Goal: Answer question/provide support

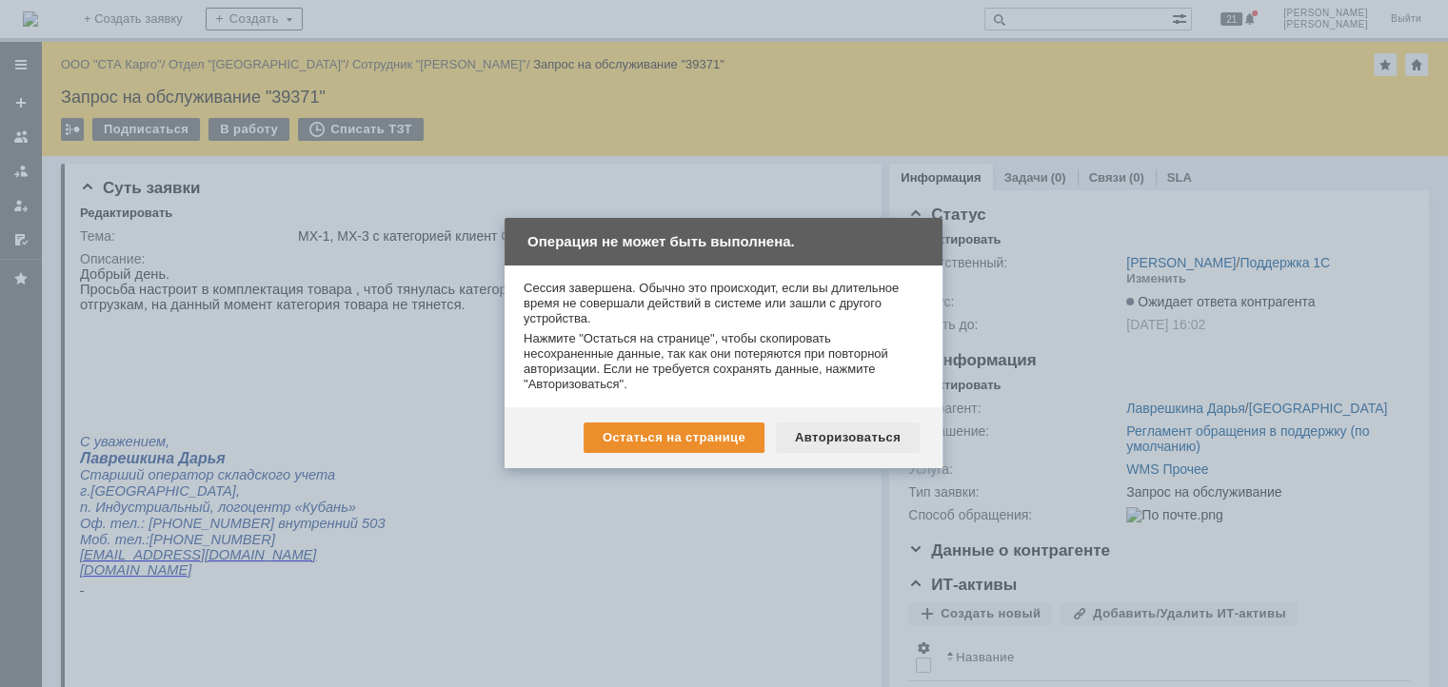
click at [810, 431] on div "Авторизоваться" at bounding box center [848, 438] width 144 height 30
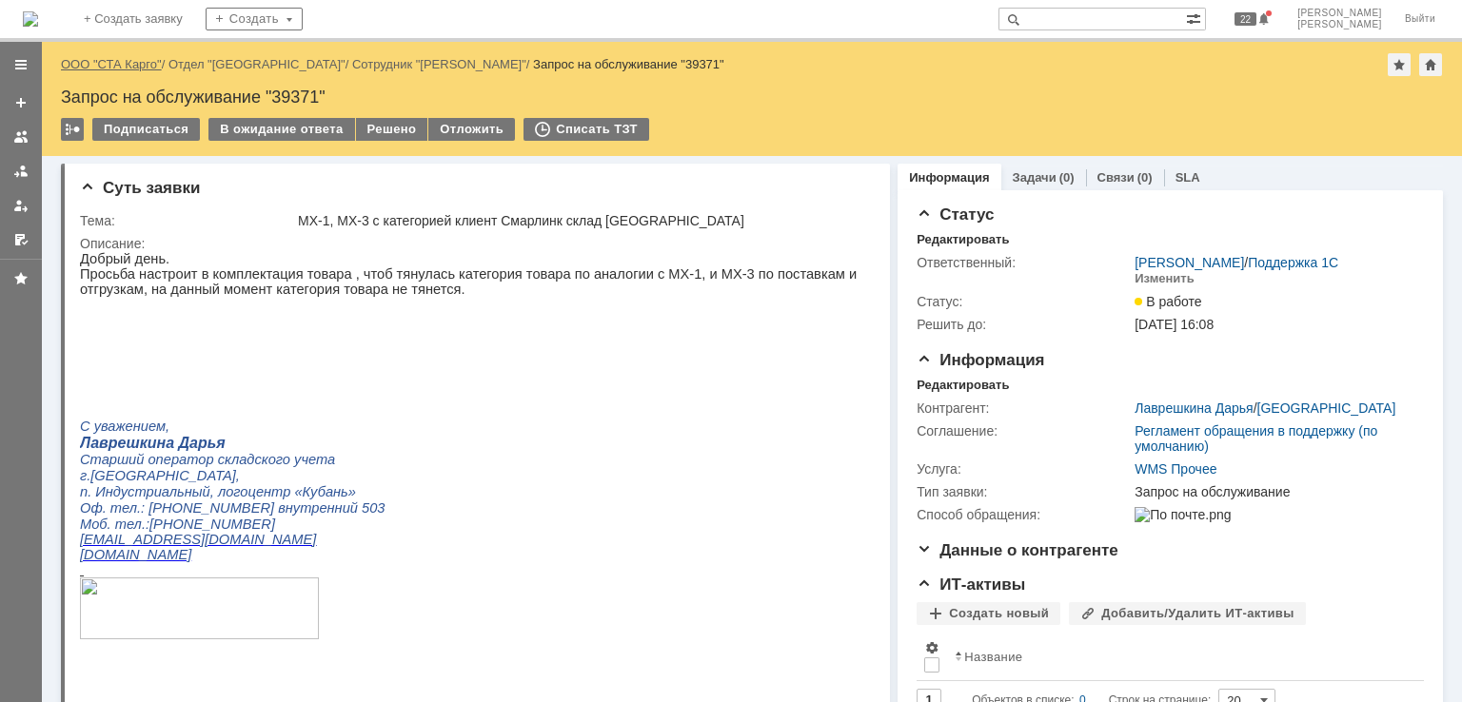
click at [126, 63] on link "ООО "СТА Карго"" at bounding box center [111, 64] width 101 height 14
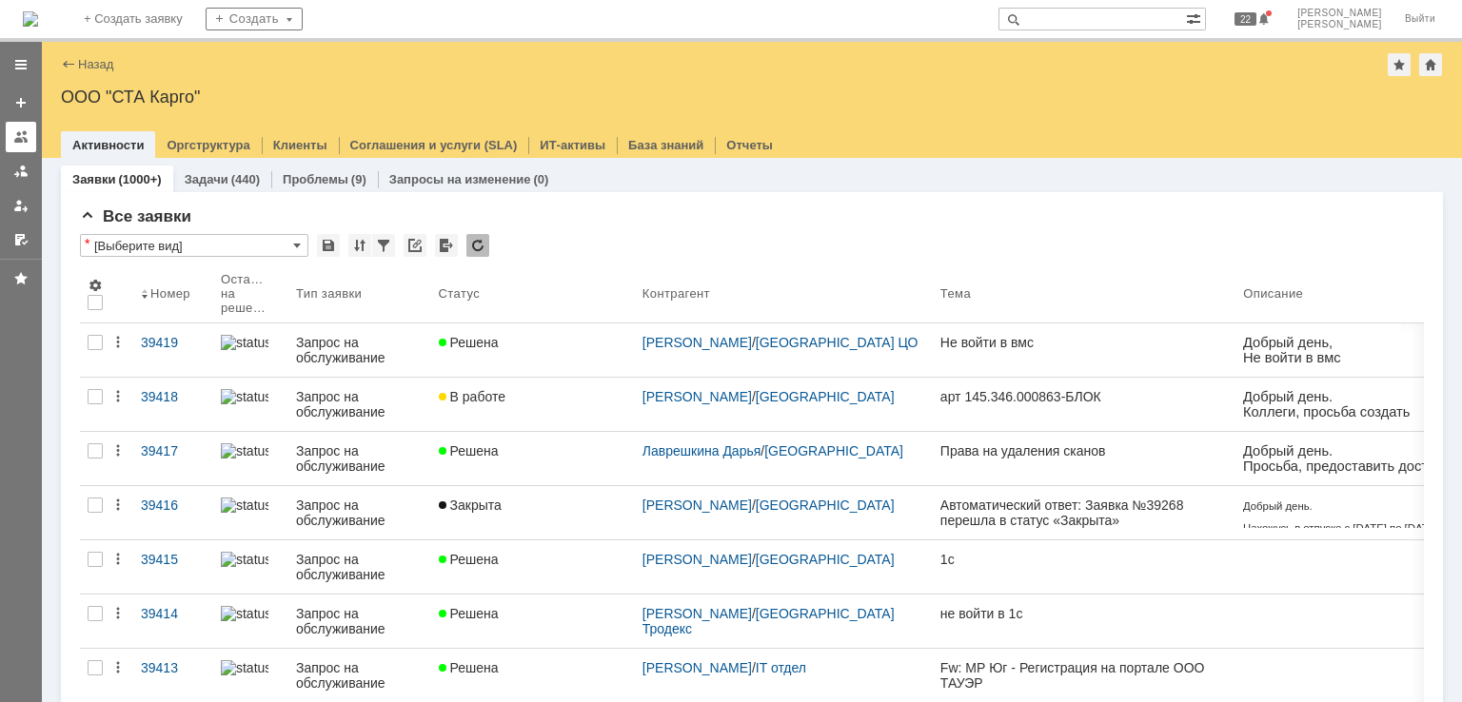
click at [33, 154] on div at bounding box center [21, 150] width 42 height 209
click at [29, 147] on link at bounding box center [21, 137] width 30 height 30
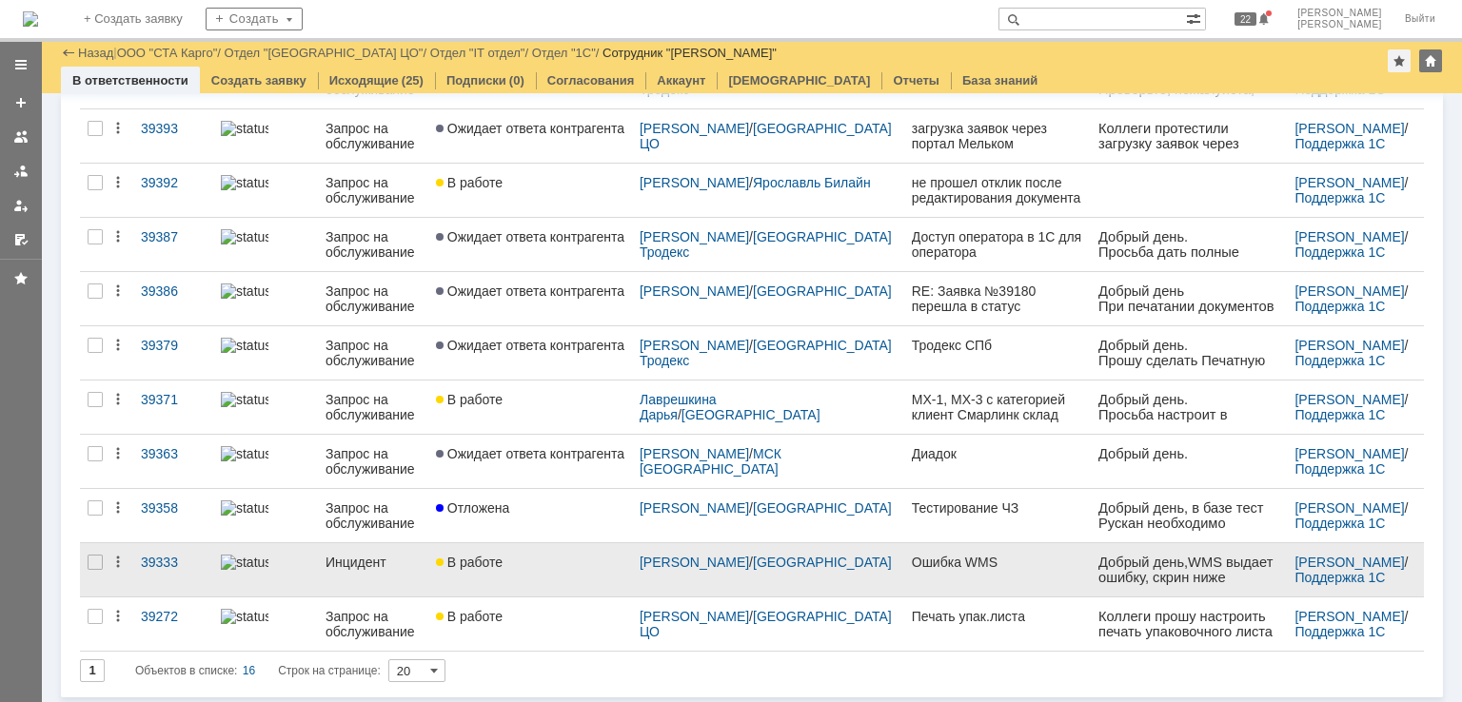
click at [529, 555] on div "В работе" at bounding box center [530, 562] width 188 height 15
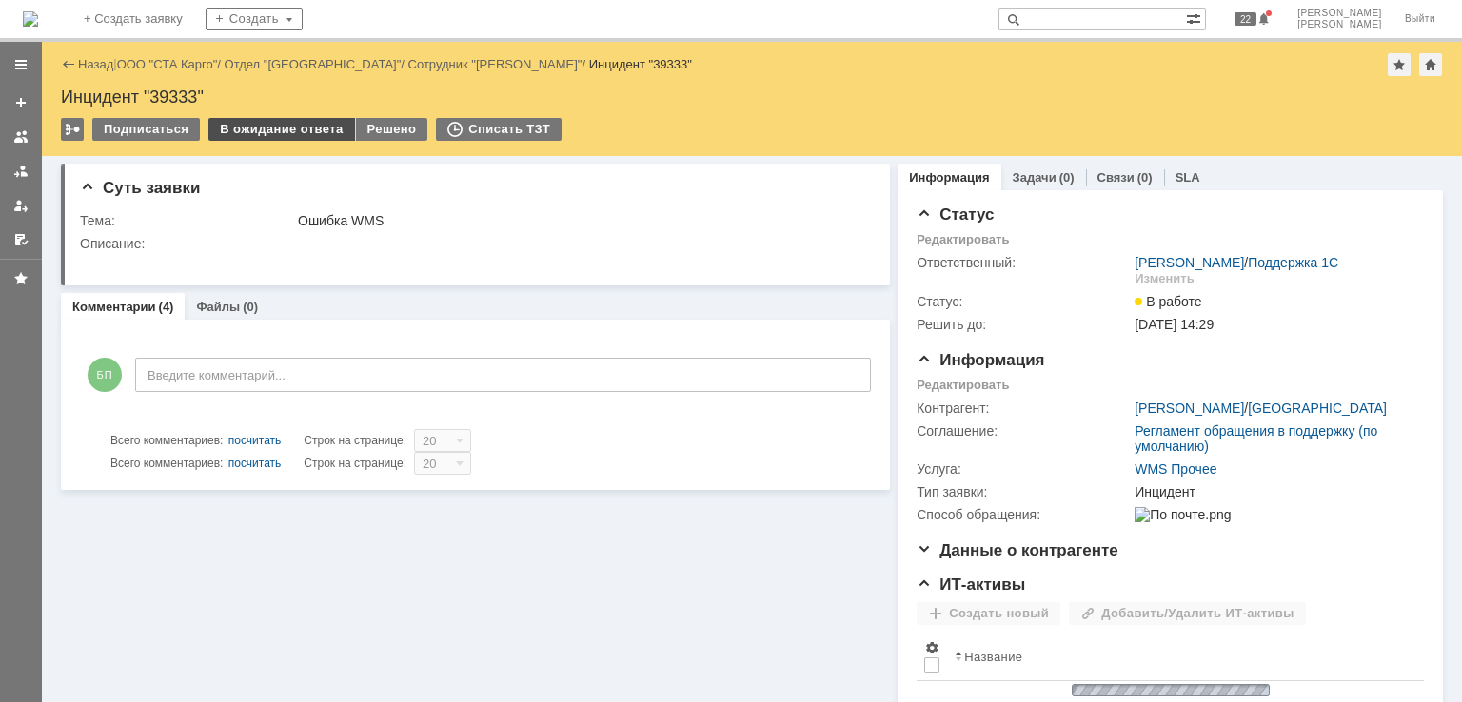
click at [285, 138] on div "В ожидание ответа" at bounding box center [281, 129] width 146 height 23
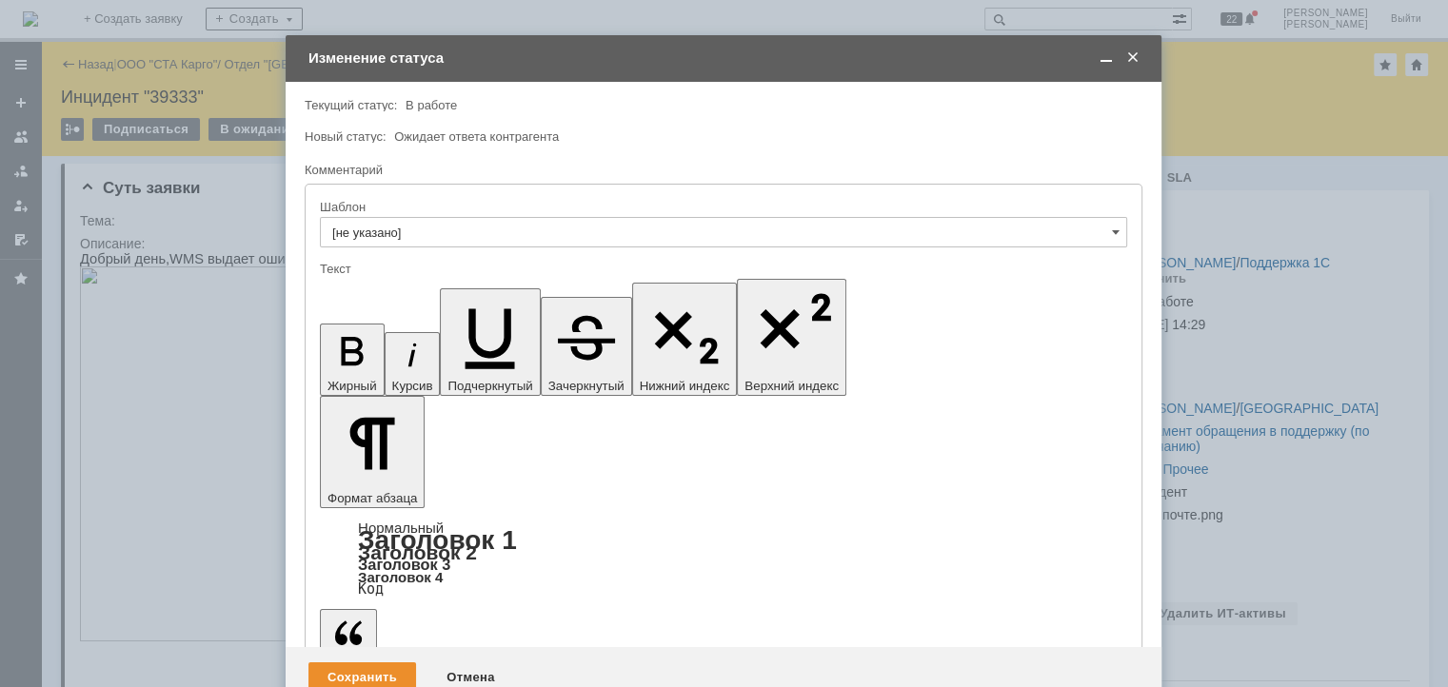
drag, startPoint x: 393, startPoint y: 5270, endPoint x: 641, endPoint y: 5578, distance: 396.0
drag, startPoint x: 464, startPoint y: 5271, endPoint x: 343, endPoint y: 5268, distance: 121.9
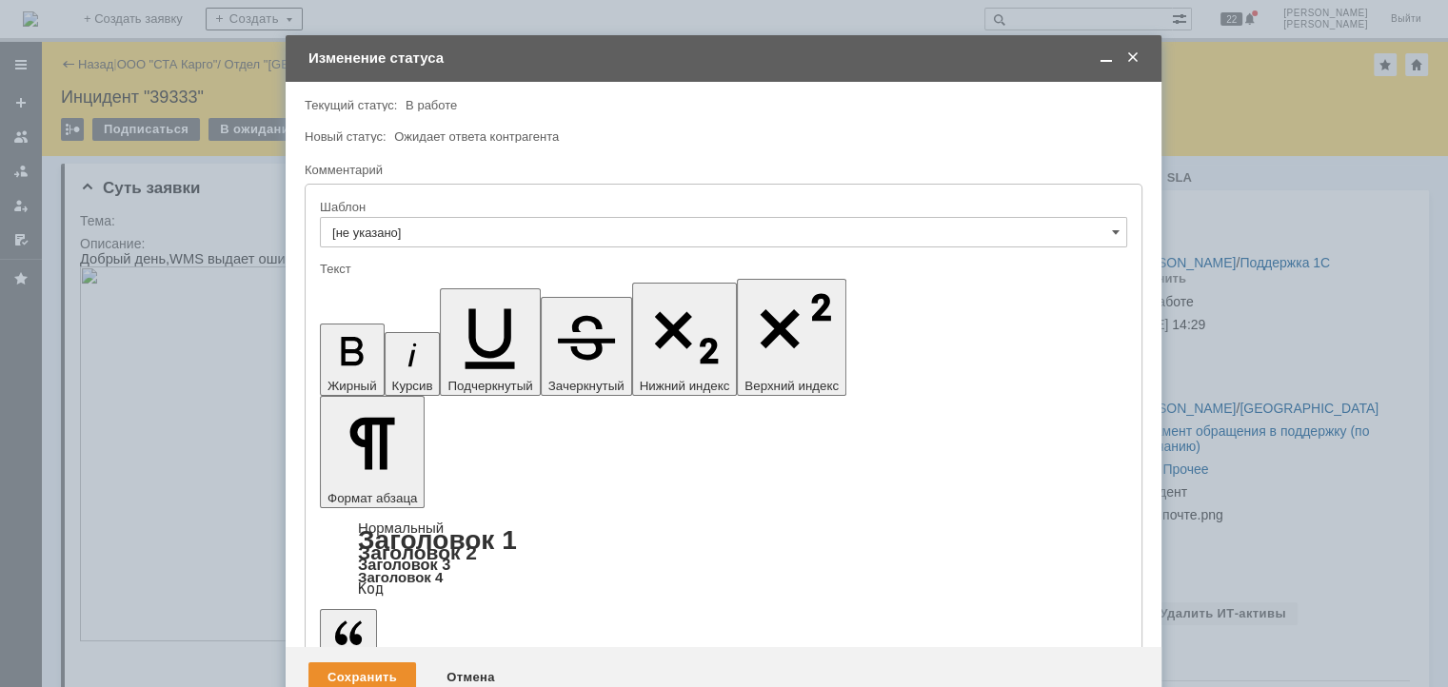
drag, startPoint x: 812, startPoint y: 5281, endPoint x: 725, endPoint y: 5282, distance: 86.6
drag, startPoint x: 699, startPoint y: 5274, endPoint x: 756, endPoint y: 5274, distance: 57.1
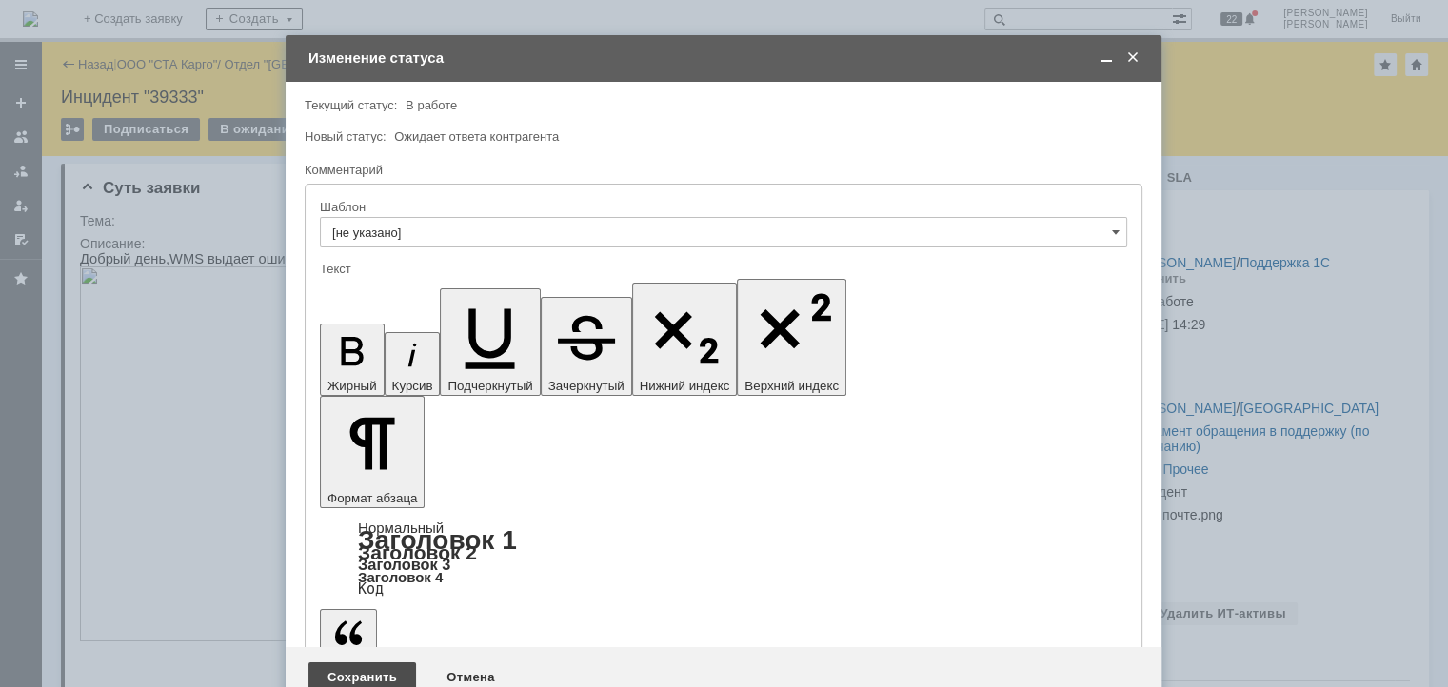
click at [389, 662] on div "Сохранить" at bounding box center [362, 677] width 108 height 30
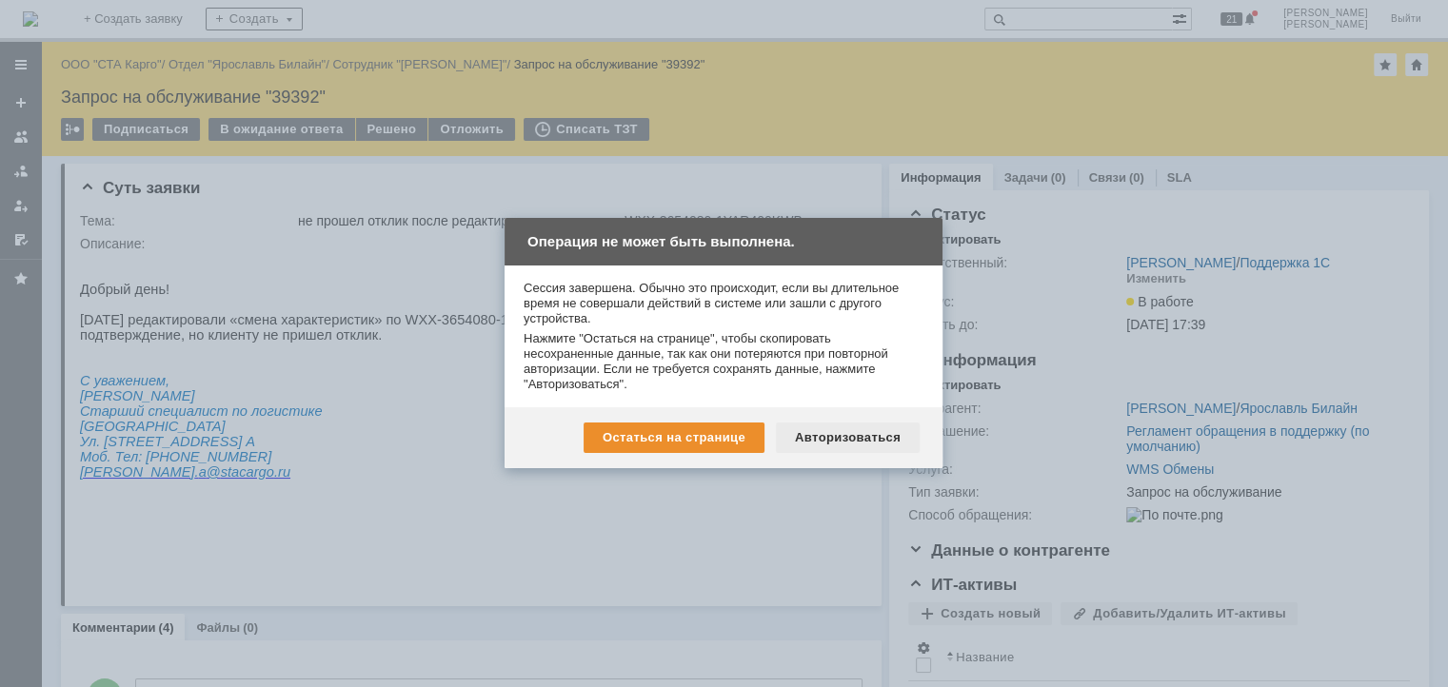
click at [834, 438] on div "Авторизоваться" at bounding box center [848, 438] width 144 height 30
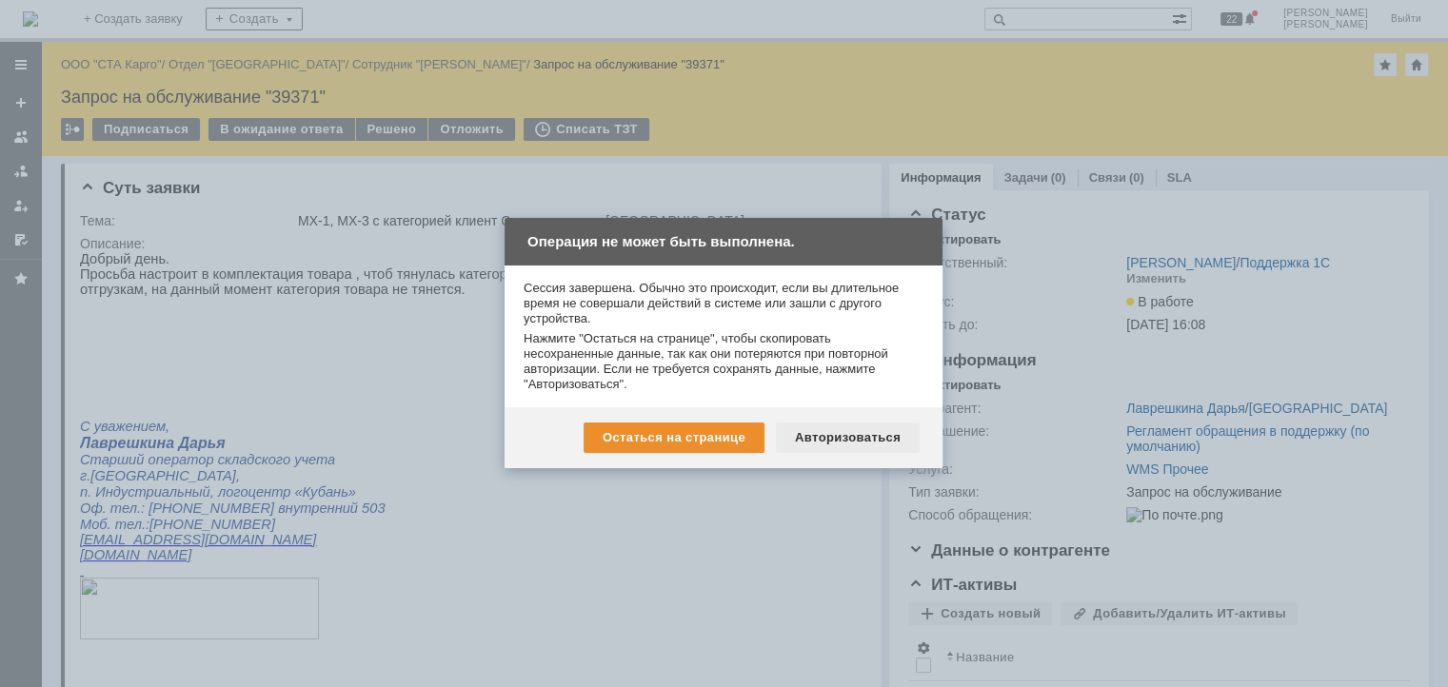
click at [851, 433] on div "Авторизоваться" at bounding box center [848, 438] width 144 height 30
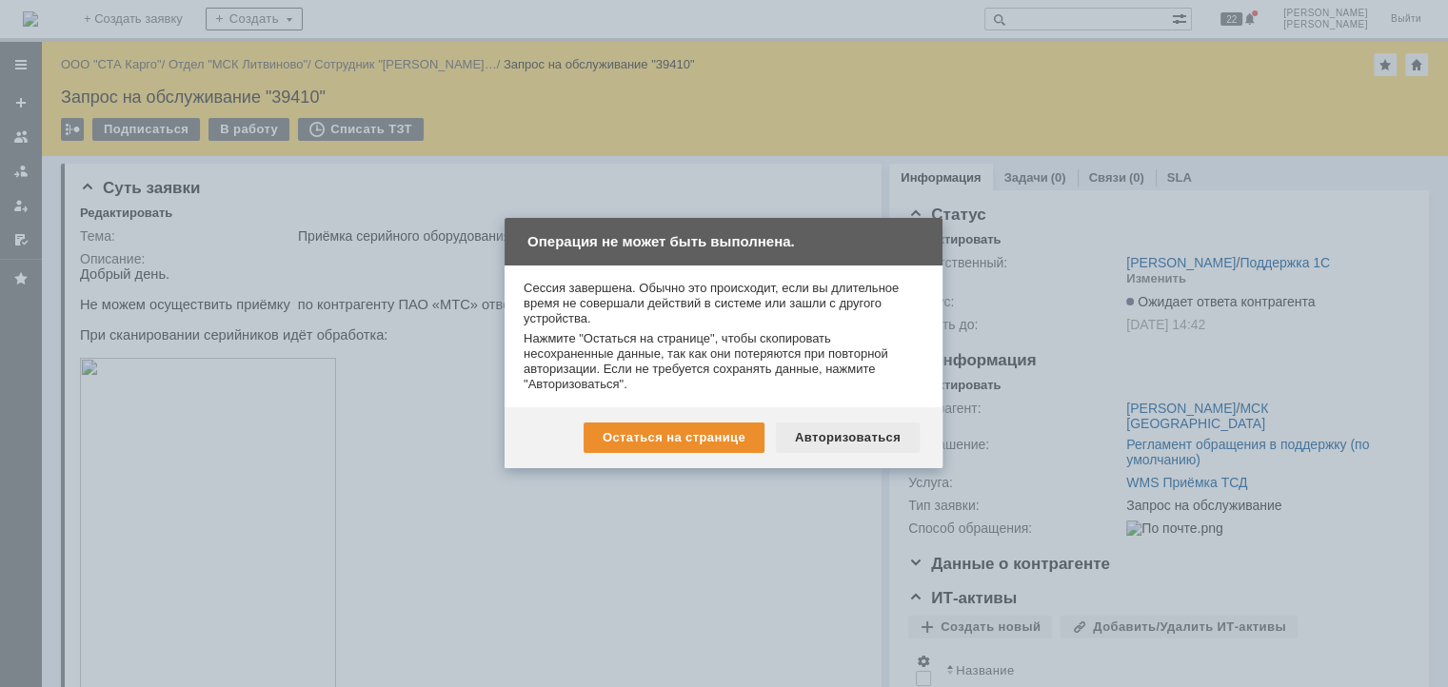
click at [847, 442] on div "Авторизоваться" at bounding box center [848, 438] width 144 height 30
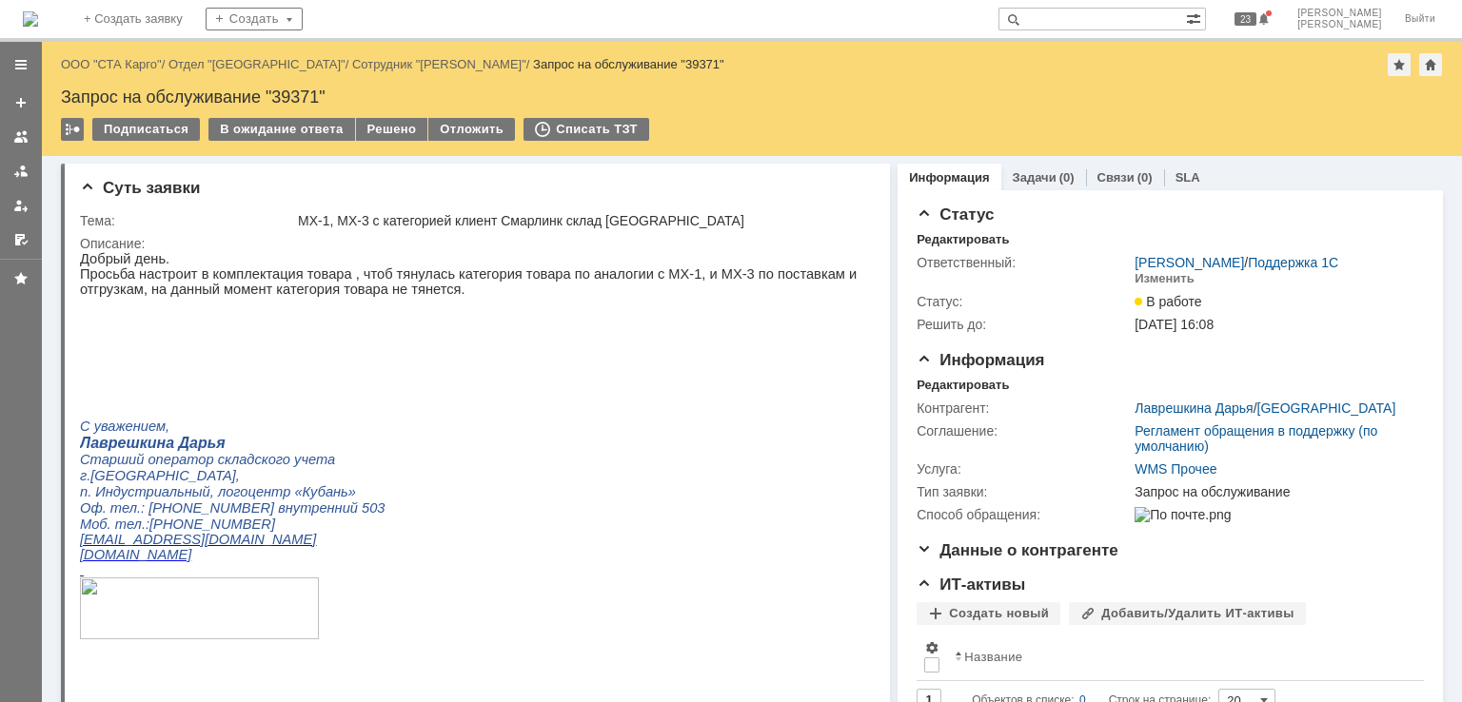
click at [301, 101] on div "Запрос на обслуживание "39371"" at bounding box center [752, 97] width 1382 height 19
copy div "39371"
click at [575, 274] on p "Просьба настроит в комплектация товара , чтоб тянулась категория товара по анал…" at bounding box center [469, 281] width 778 height 30
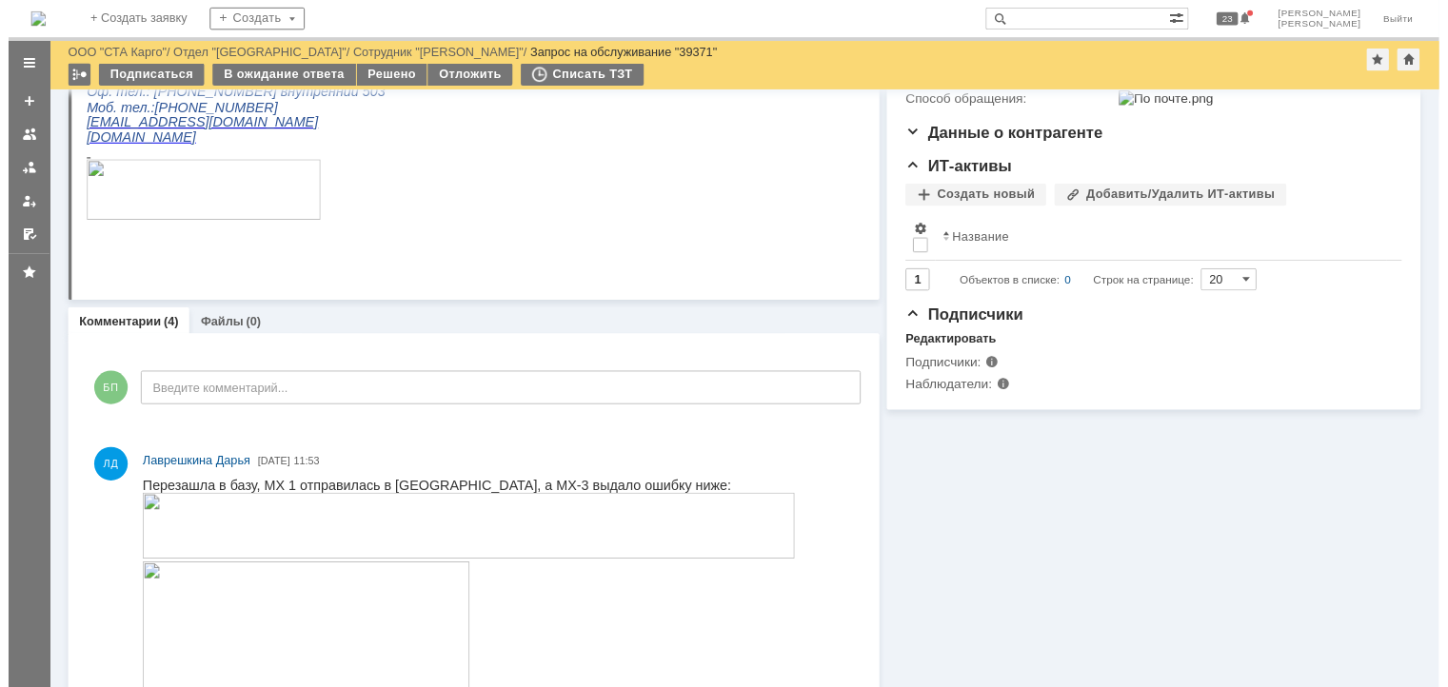
scroll to position [190, 0]
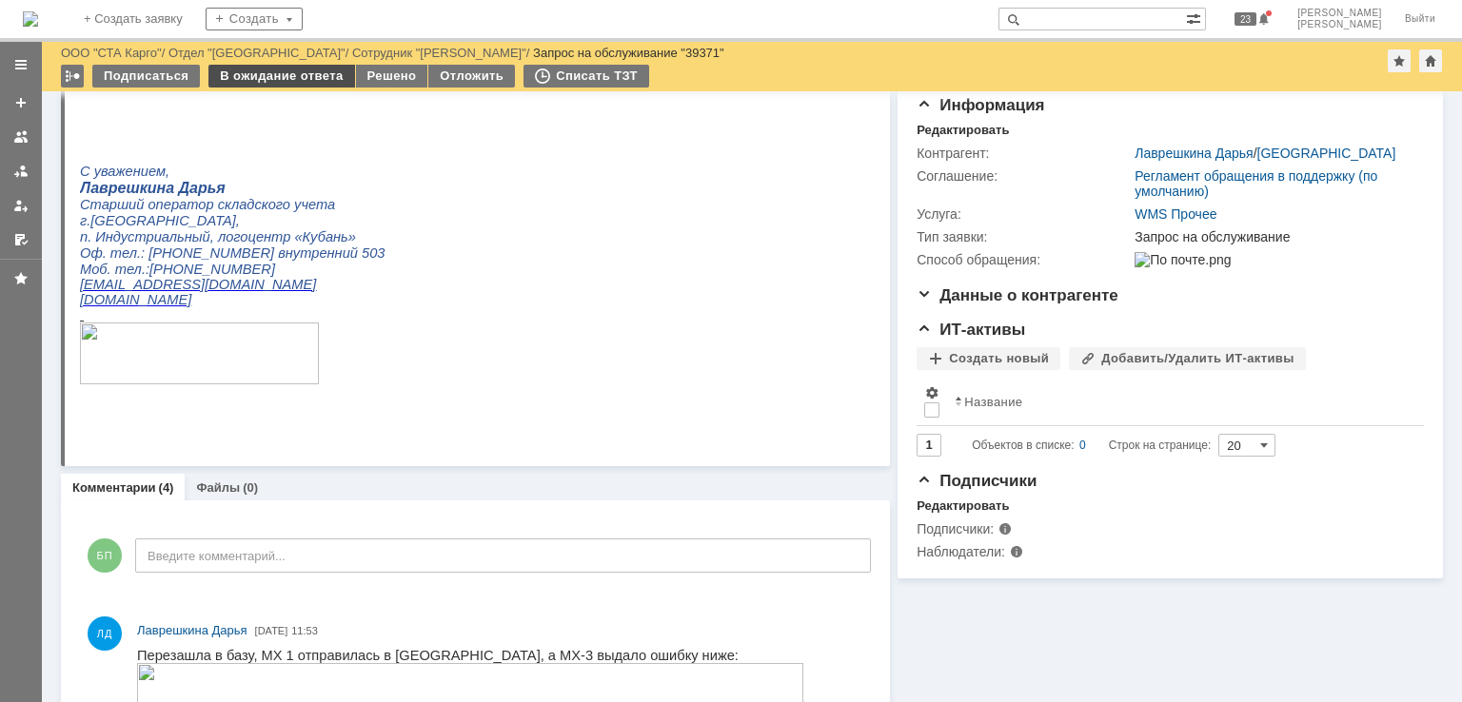
click at [297, 69] on div "В ожидание ответа" at bounding box center [281, 76] width 146 height 23
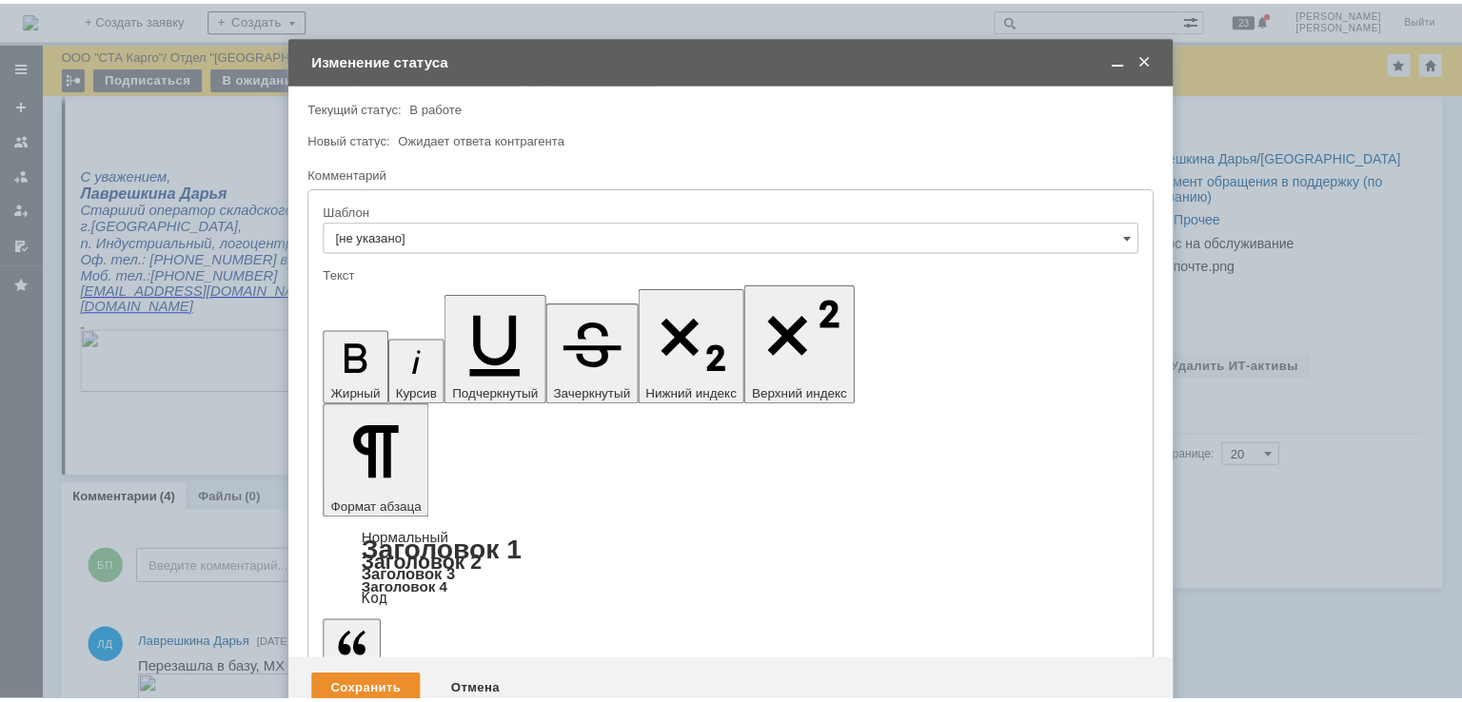
scroll to position [0, 0]
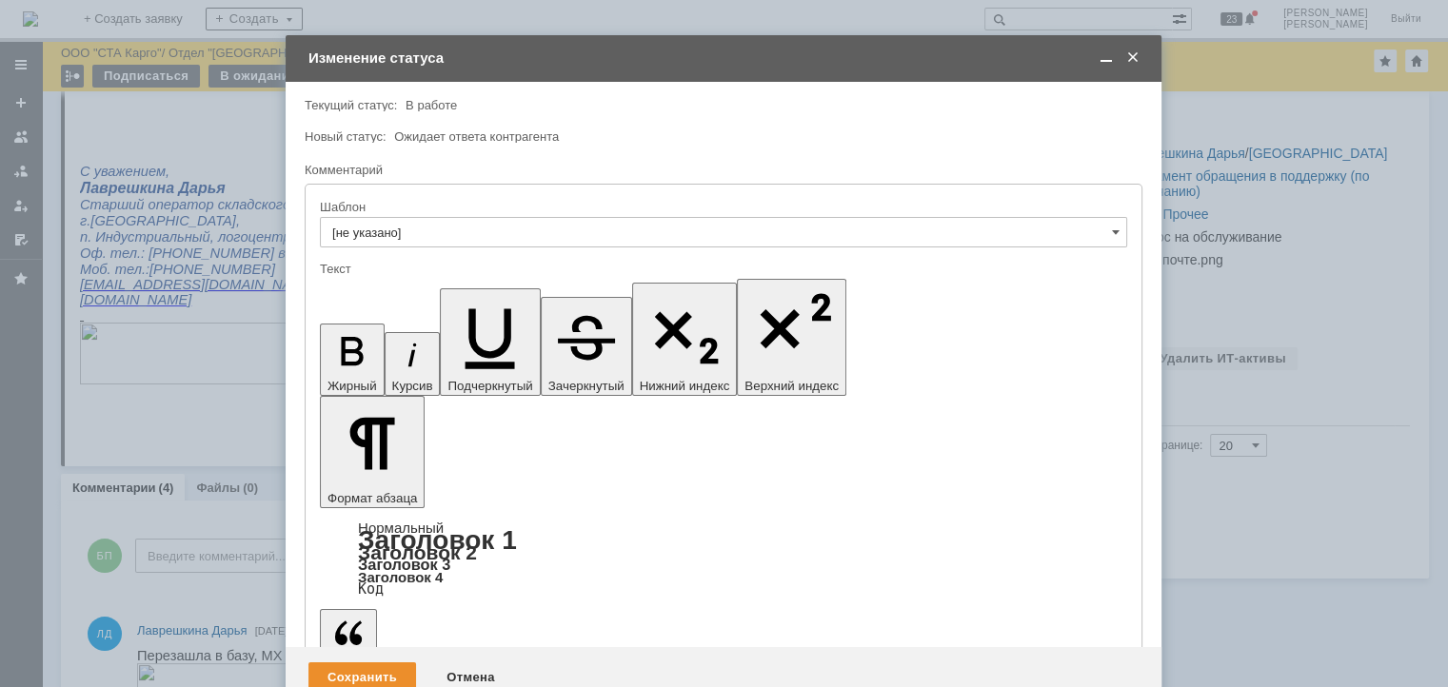
drag, startPoint x: 805, startPoint y: 5308, endPoint x: 475, endPoint y: 5309, distance: 330.3
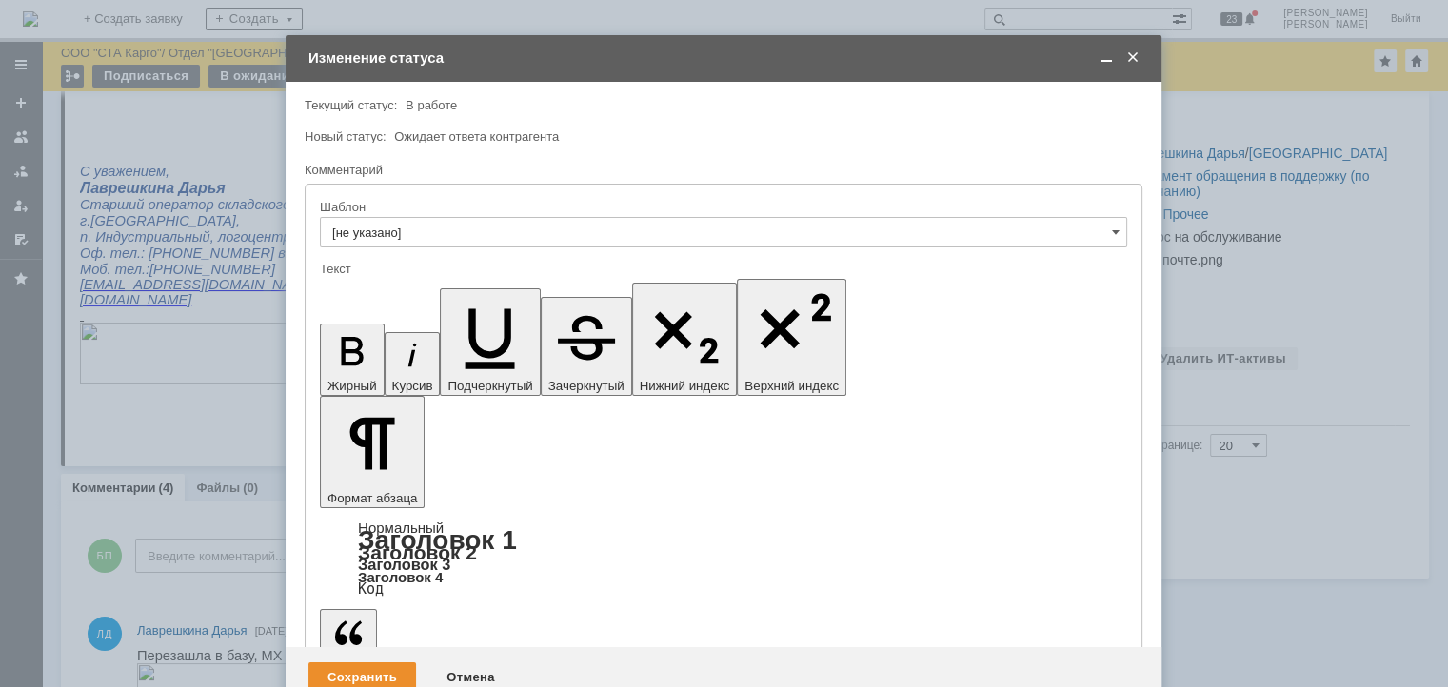
click at [386, 662] on div "Сохранить" at bounding box center [362, 677] width 108 height 30
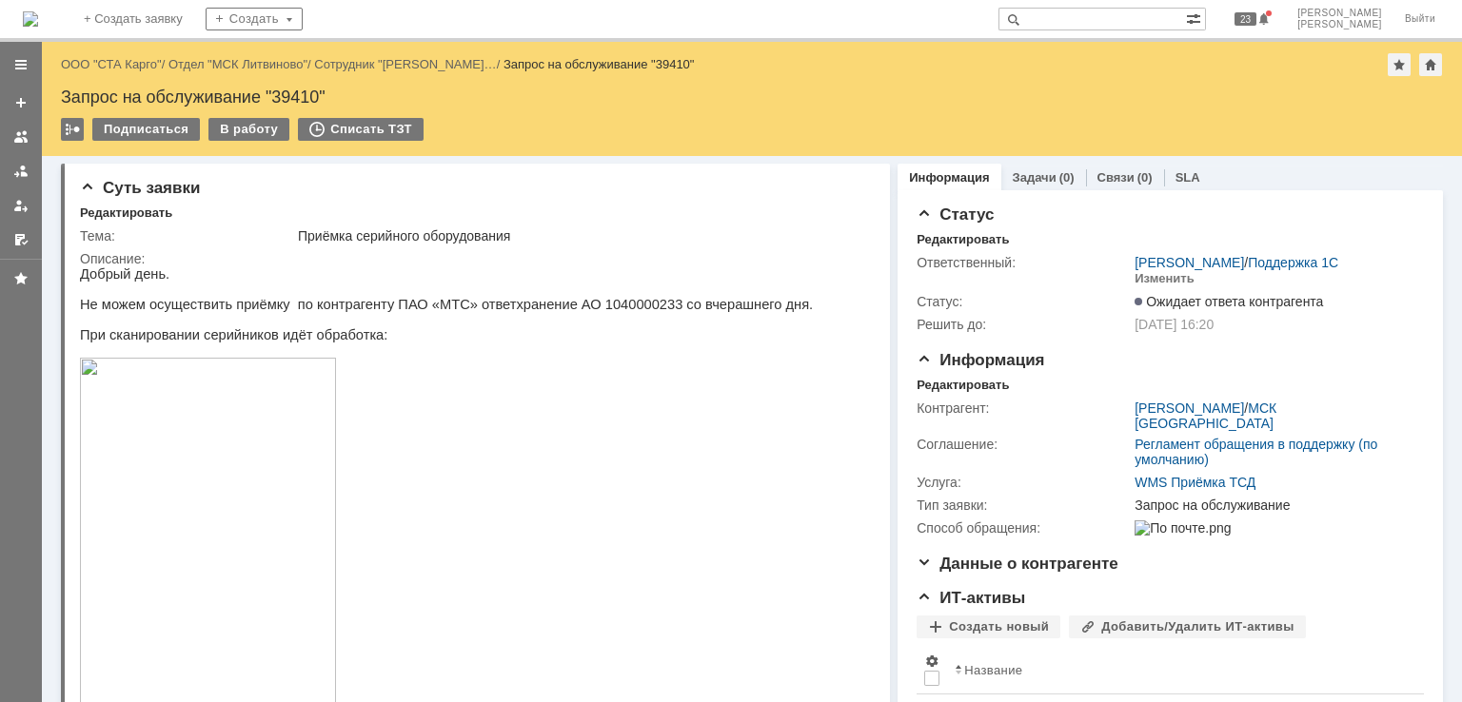
drag, startPoint x: 91, startPoint y: 59, endPoint x: 146, endPoint y: 76, distance: 56.9
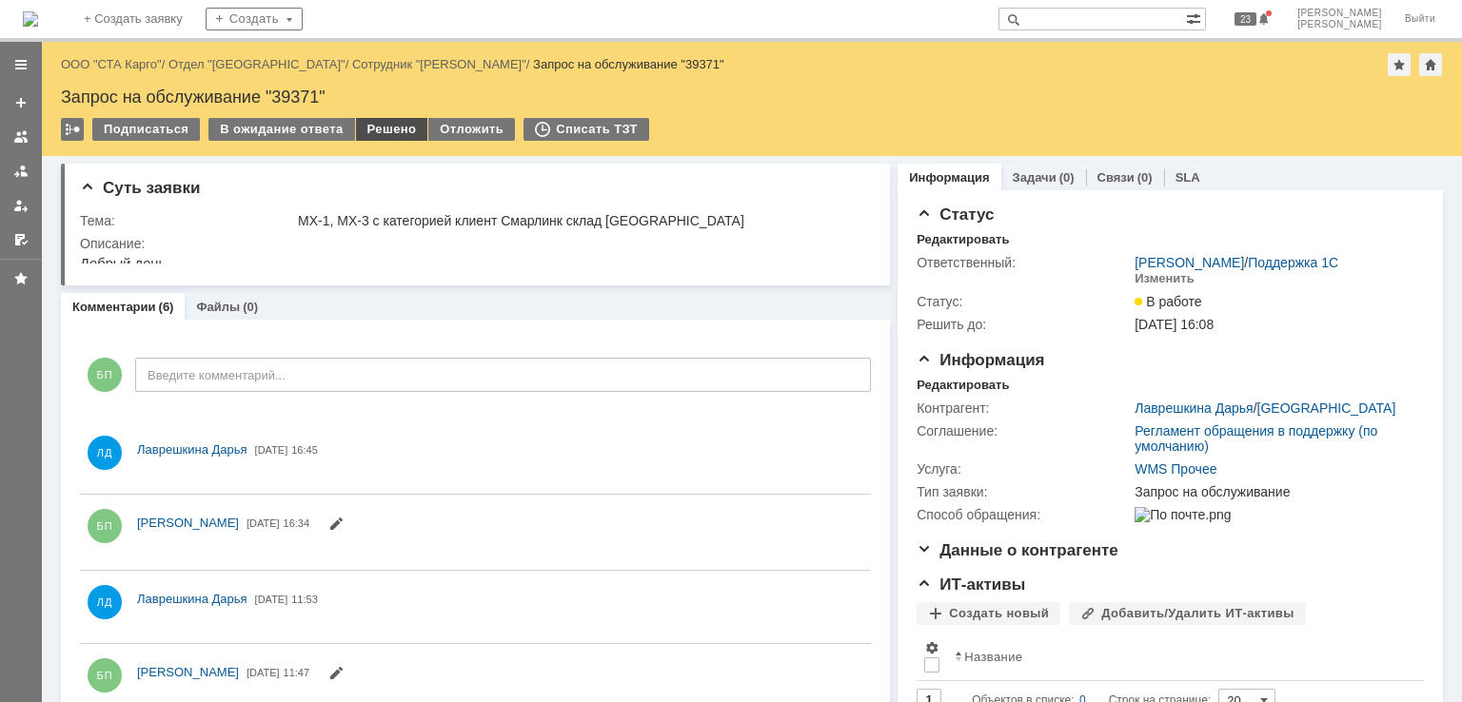
click at [364, 123] on div "Решено" at bounding box center [392, 129] width 72 height 23
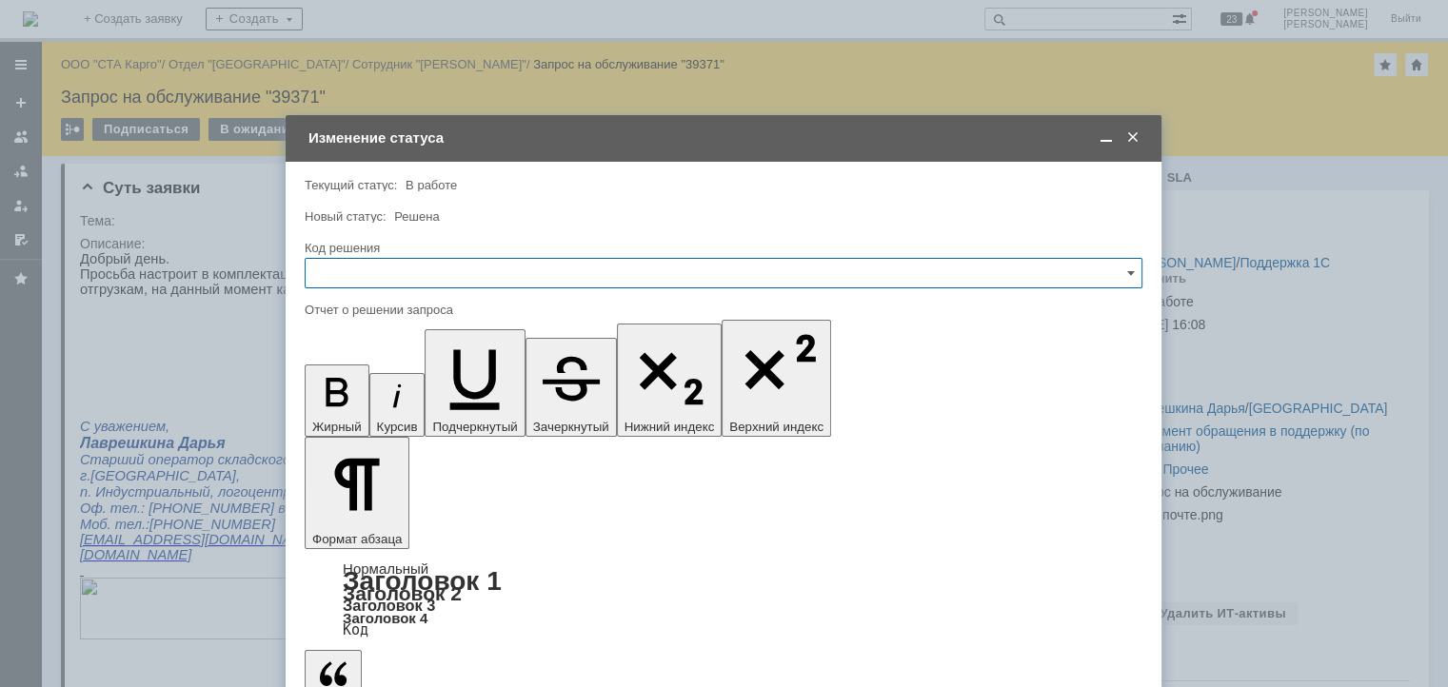
click at [376, 261] on input "text" at bounding box center [724, 273] width 838 height 30
click at [340, 513] on div "Решено" at bounding box center [724, 528] width 836 height 30
type input "Решено"
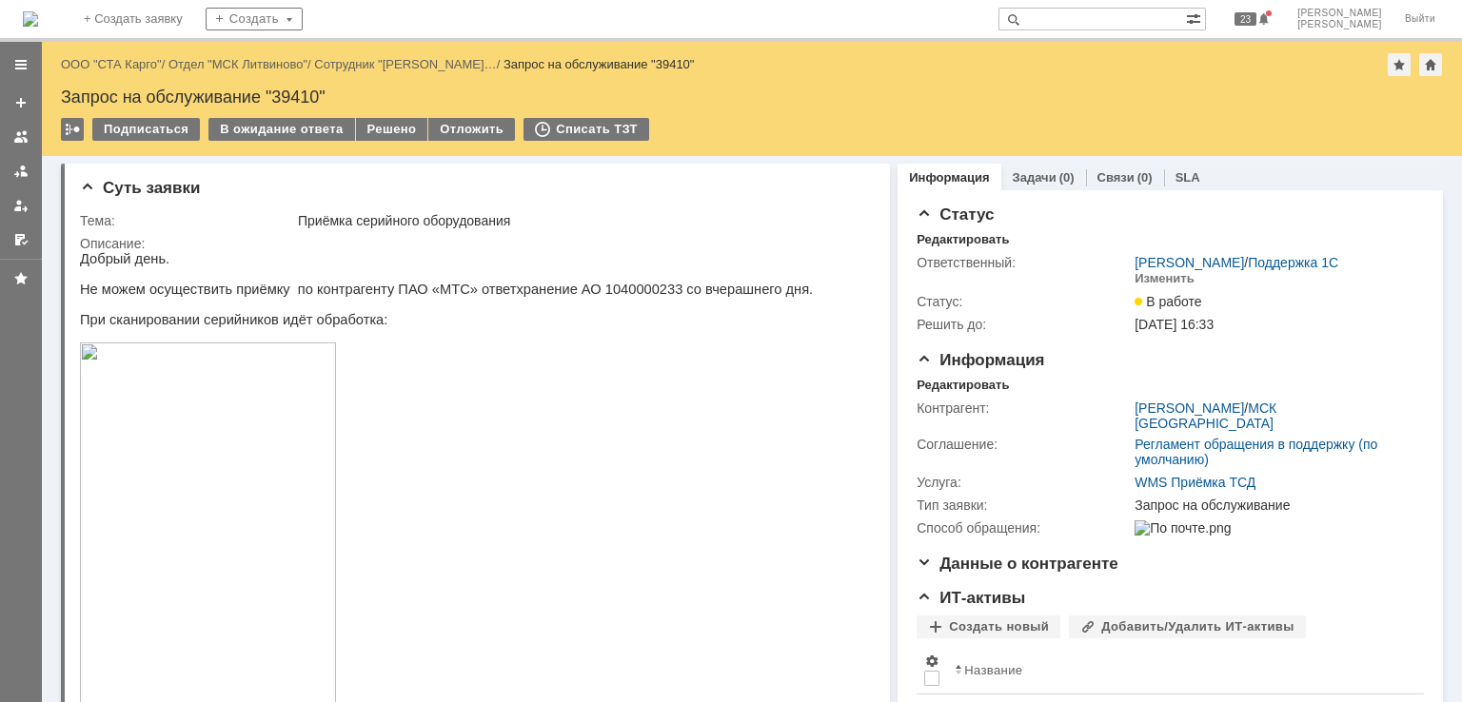
click at [574, 297] on p "Не можем осуществить приёмку по контрагенту ПАО «МТС» ответхранение АО 10400002…" at bounding box center [446, 289] width 733 height 15
copy p "1040000233"
drag, startPoint x: 140, startPoint y: 69, endPoint x: 155, endPoint y: 67, distance: 15.5
click at [597, 297] on p "Не можем осуществить приёмку по контрагенту ПАО «МТС» ответхранение АО 10400002…" at bounding box center [446, 289] width 733 height 15
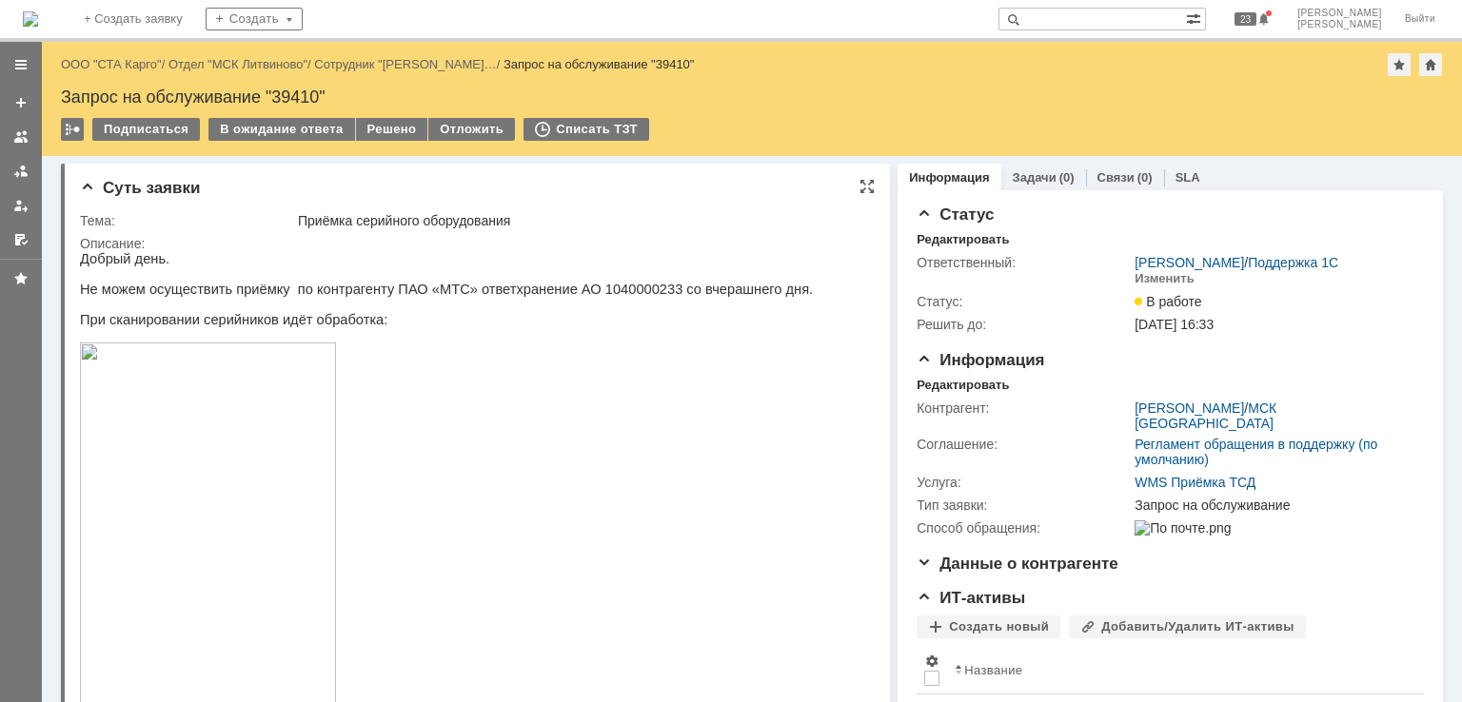
click at [593, 297] on p "Не можем осуществить приёмку по контрагенту ПАО «МТС» ответхранение АО 10400002…" at bounding box center [446, 289] width 733 height 15
copy p "1040000233"
click at [571, 294] on p "Не можем осуществить приёмку по контрагенту ПАО «МТС» ответхранение АО 10400002…" at bounding box center [446, 289] width 733 height 15
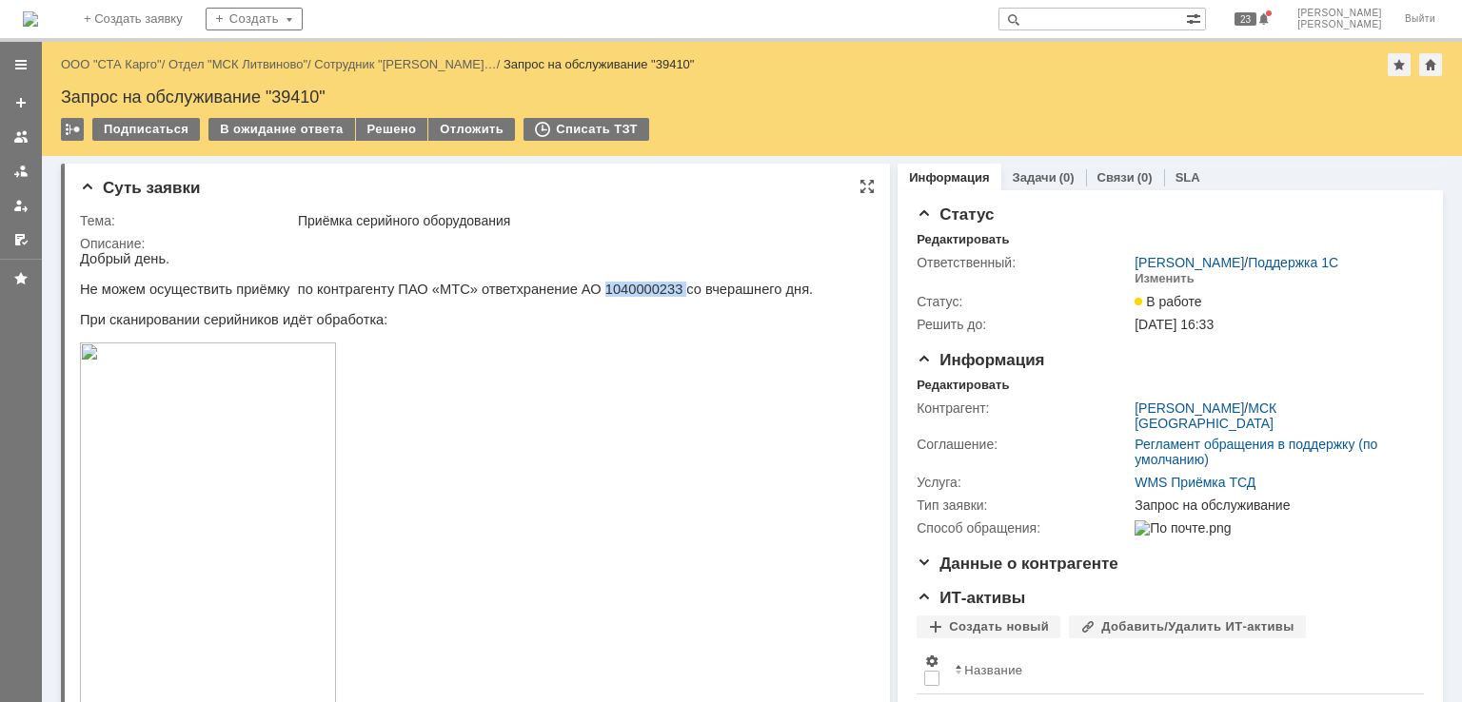
click at [277, 420] on img at bounding box center [208, 572] width 256 height 458
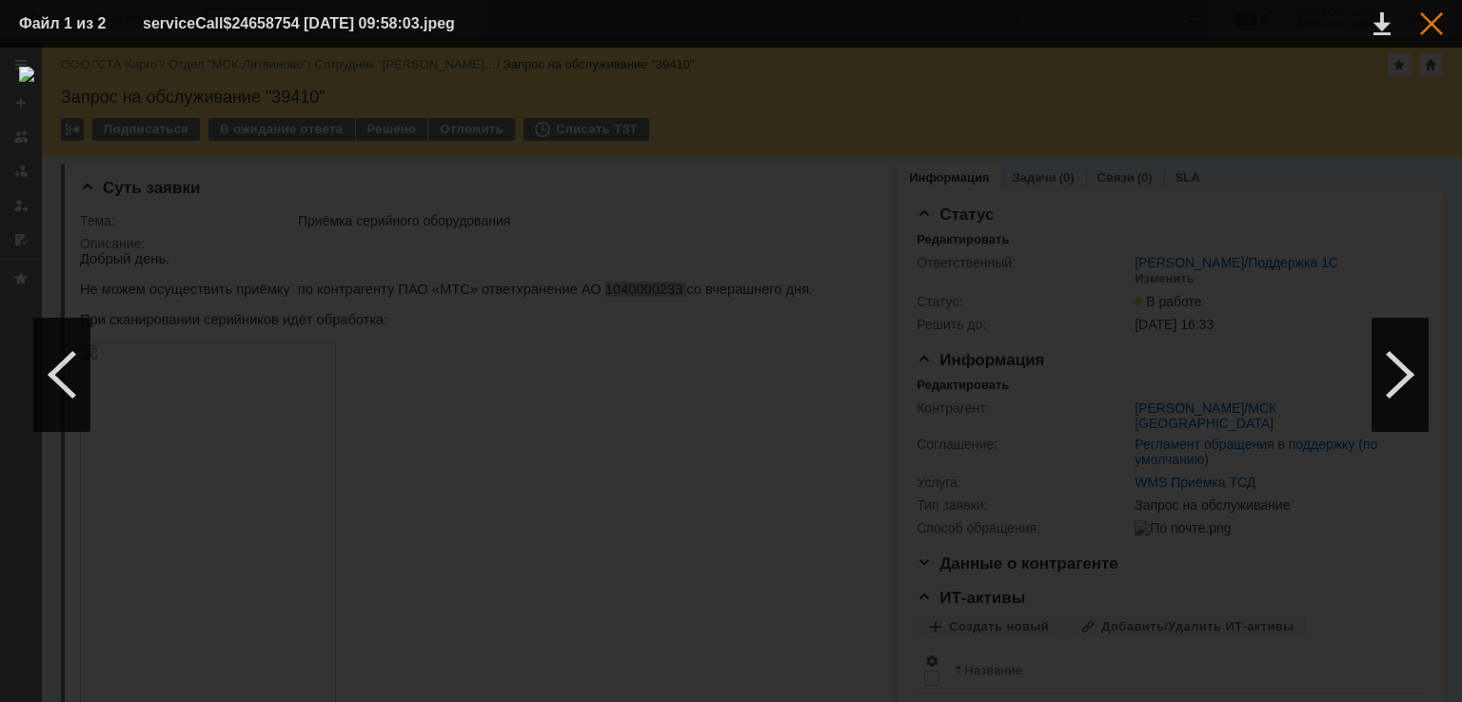
click at [1436, 28] on div at bounding box center [1431, 23] width 23 height 23
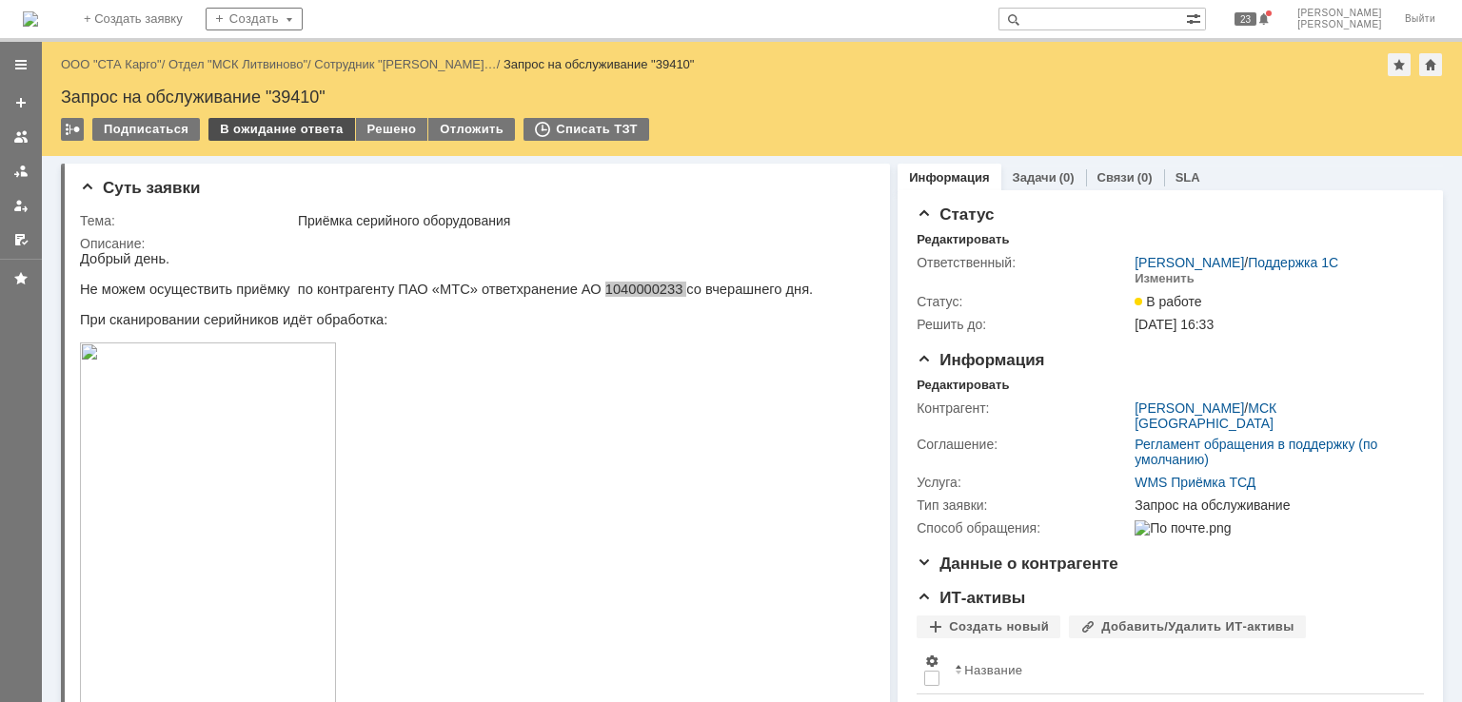
click at [282, 127] on div "В ожидание ответа" at bounding box center [281, 129] width 146 height 23
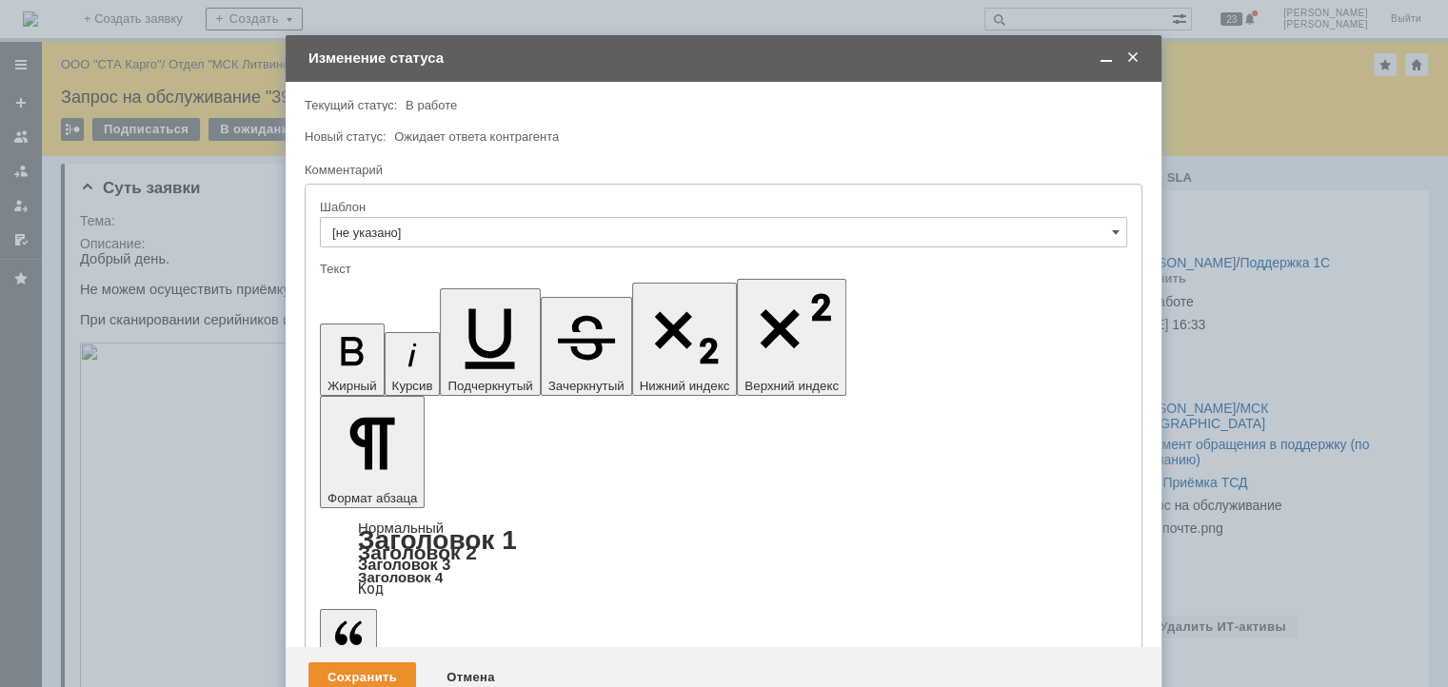
drag, startPoint x: 523, startPoint y: 5258, endPoint x: 504, endPoint y: 5257, distance: 19.1
drag, startPoint x: 792, startPoint y: 5254, endPoint x: 675, endPoint y: 5256, distance: 117.1
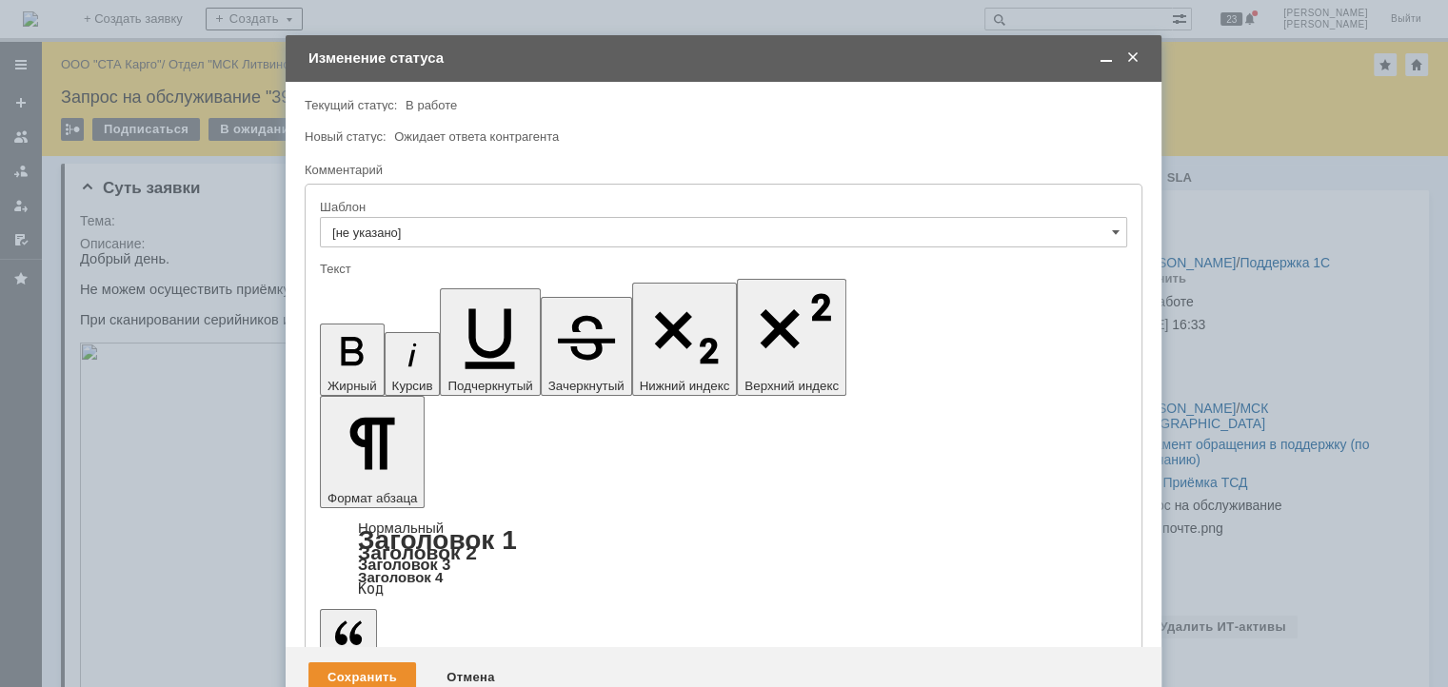
click at [351, 662] on div "Сохранить" at bounding box center [362, 677] width 108 height 30
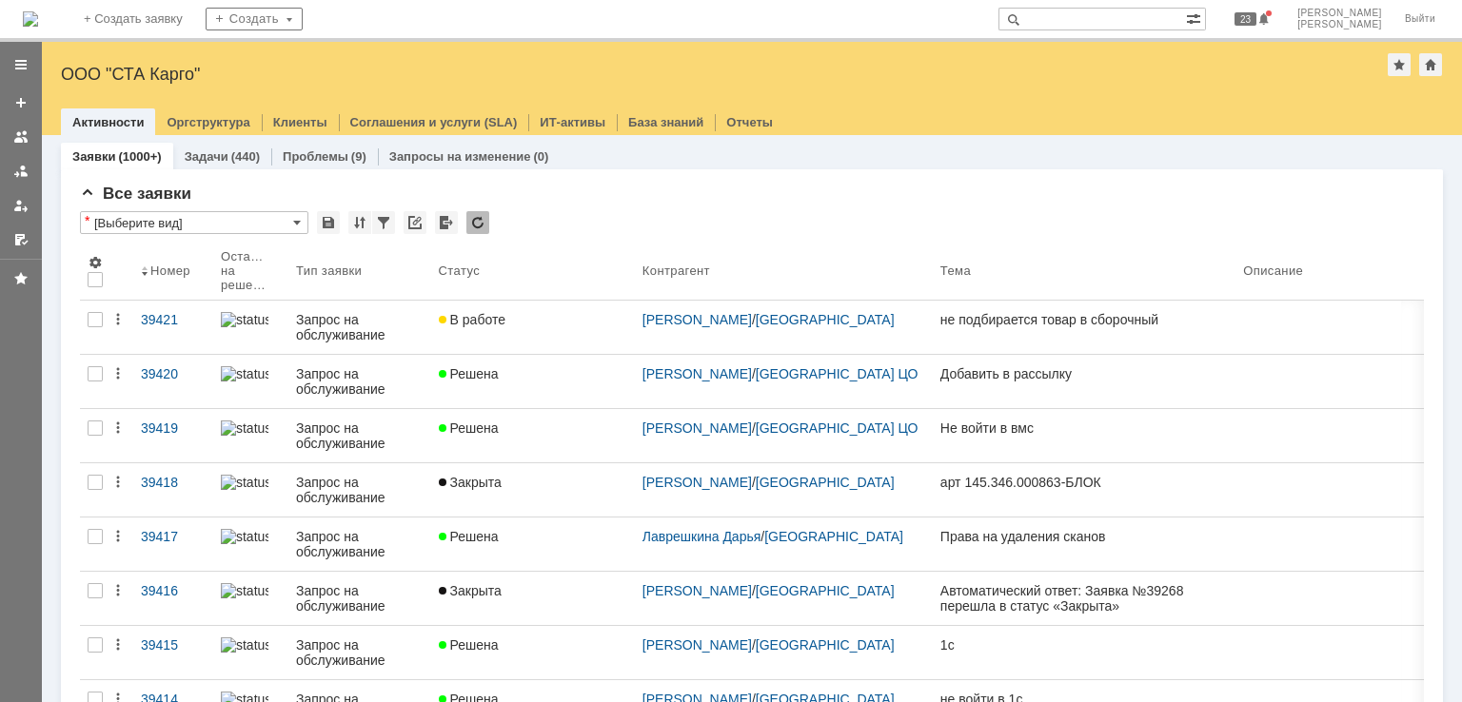
click at [22, 130] on div at bounding box center [20, 136] width 15 height 15
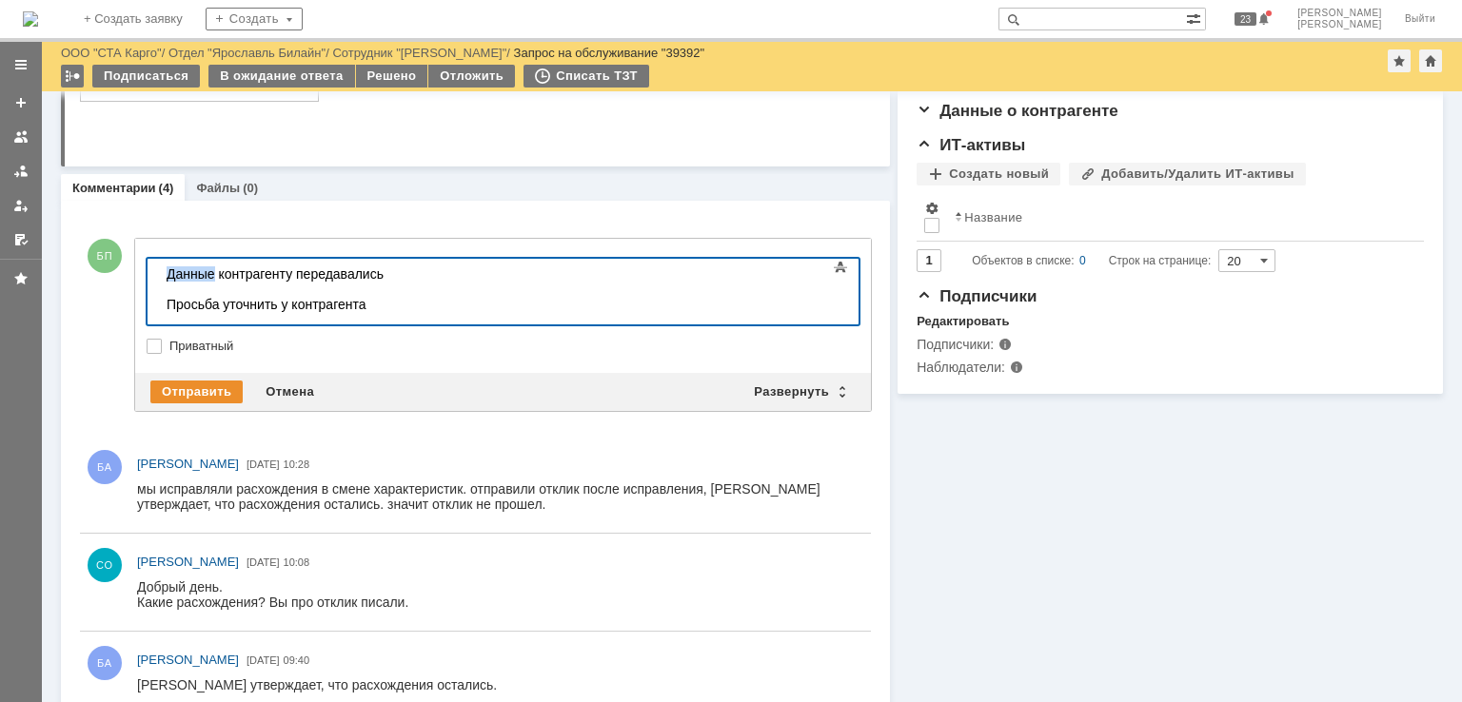
drag, startPoint x: 212, startPoint y: 273, endPoint x: 126, endPoint y: 269, distance: 86.7
click at [159, 269] on html "Данные контрагенту передавались Просьба уточнить у контрагента" at bounding box center [302, 289] width 286 height 61
click at [437, 268] on div "Новые данные контрагенту передавались" at bounding box center [302, 273] width 270 height 15
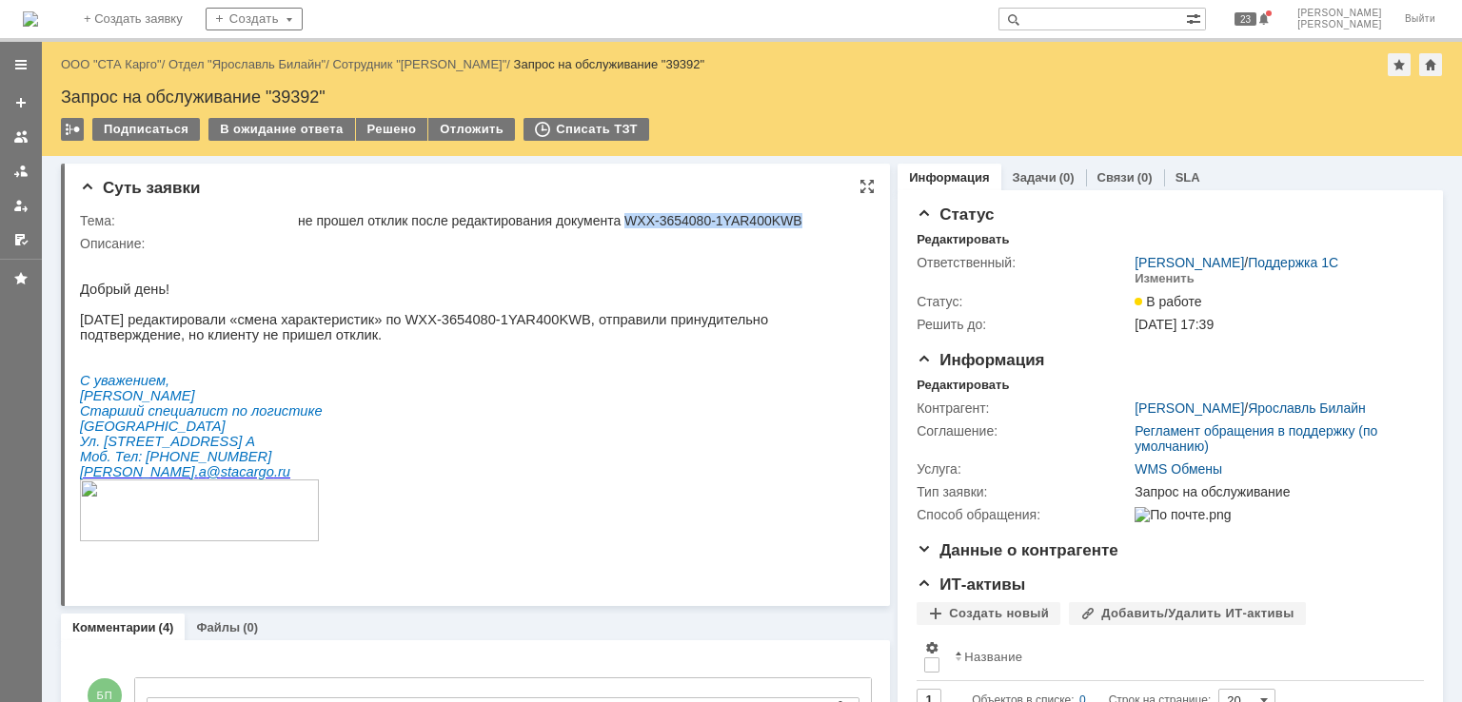
drag, startPoint x: 799, startPoint y: 220, endPoint x: 632, endPoint y: 219, distance: 167.5
click at [632, 219] on div "не прошел отклик после редактирования документа WXX-3654080-1YAR400KWB" at bounding box center [580, 220] width 565 height 15
copy div "WXX-3654080-1YAR400KWB"
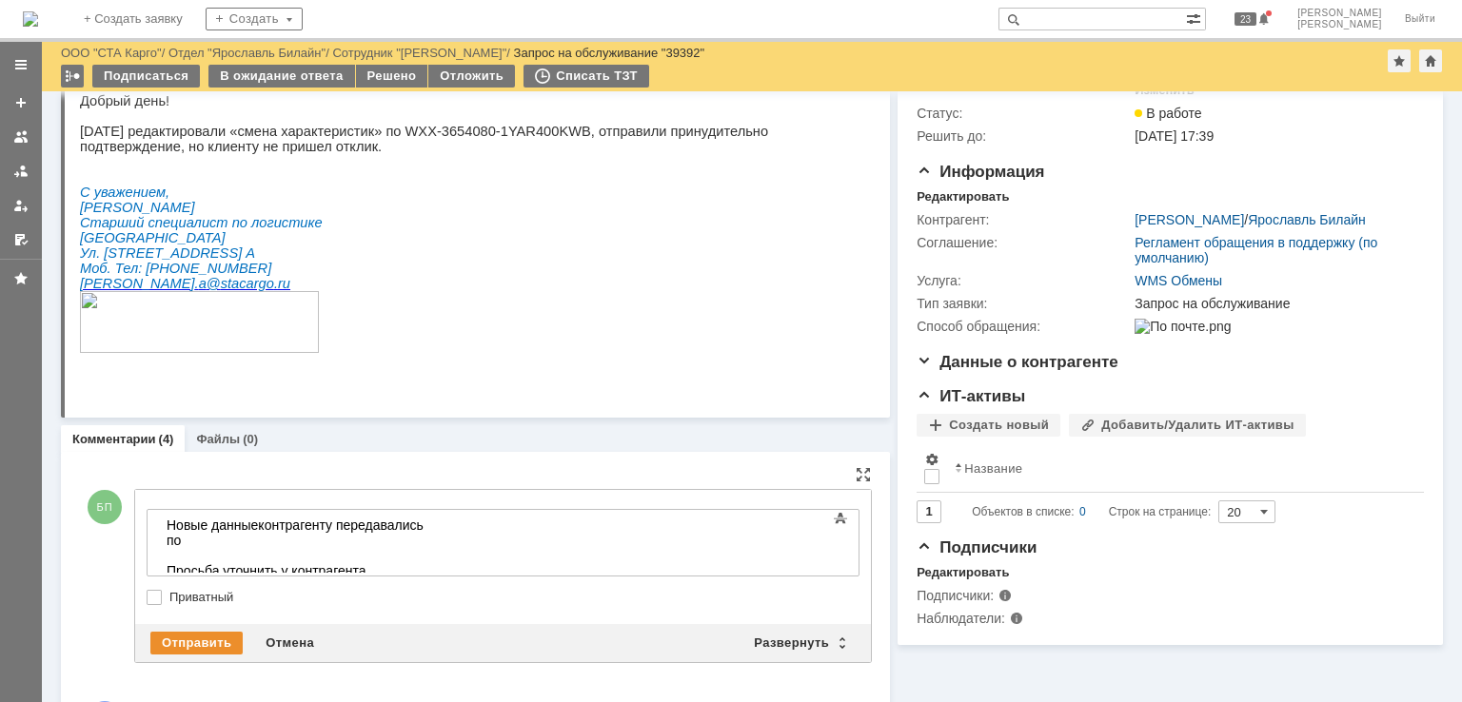
scroll to position [381, 0]
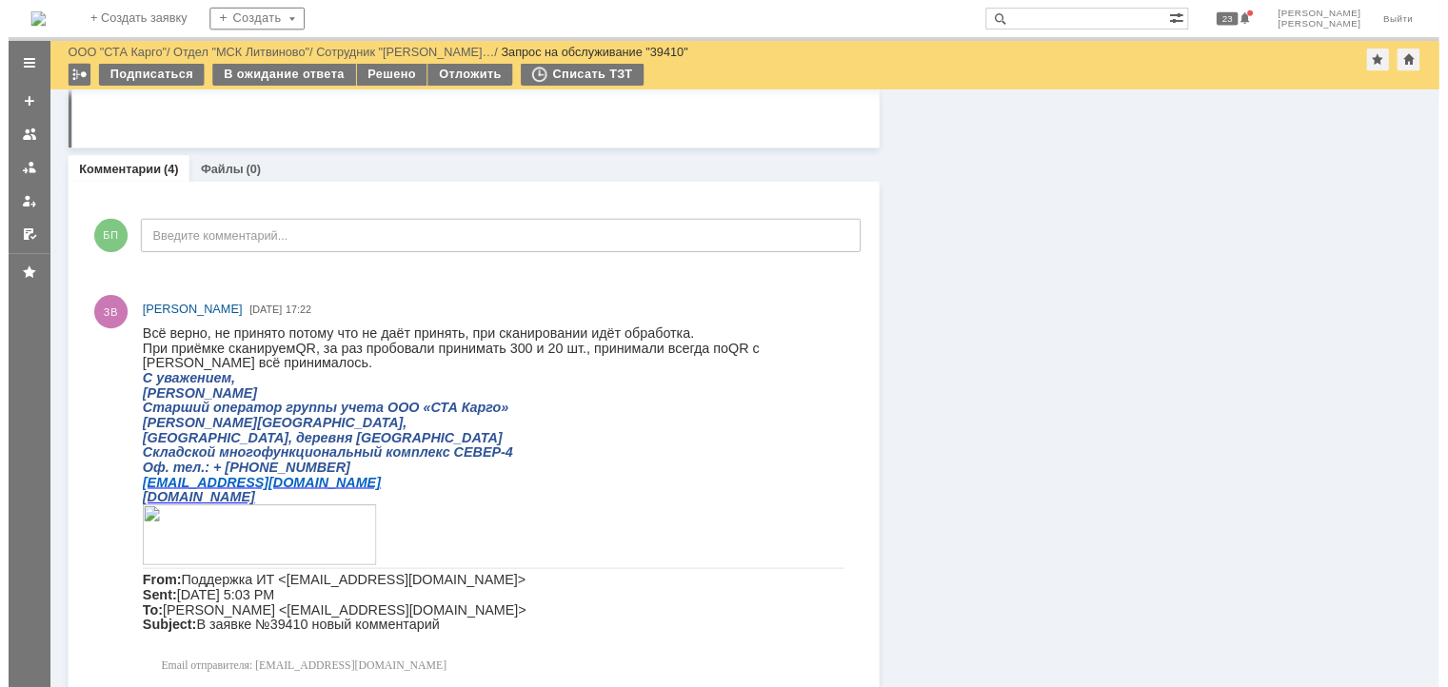
scroll to position [857, 0]
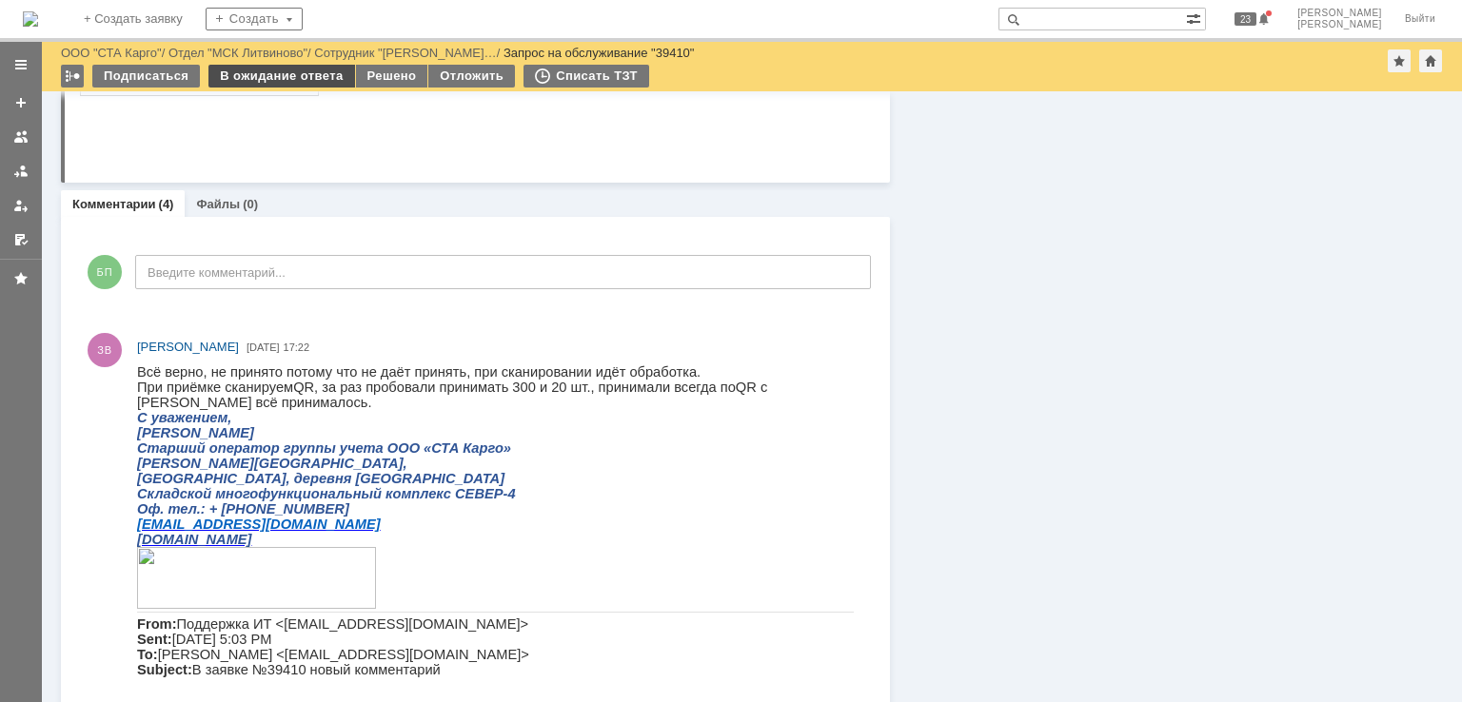
click at [278, 66] on div "В ожидание ответа" at bounding box center [281, 76] width 146 height 23
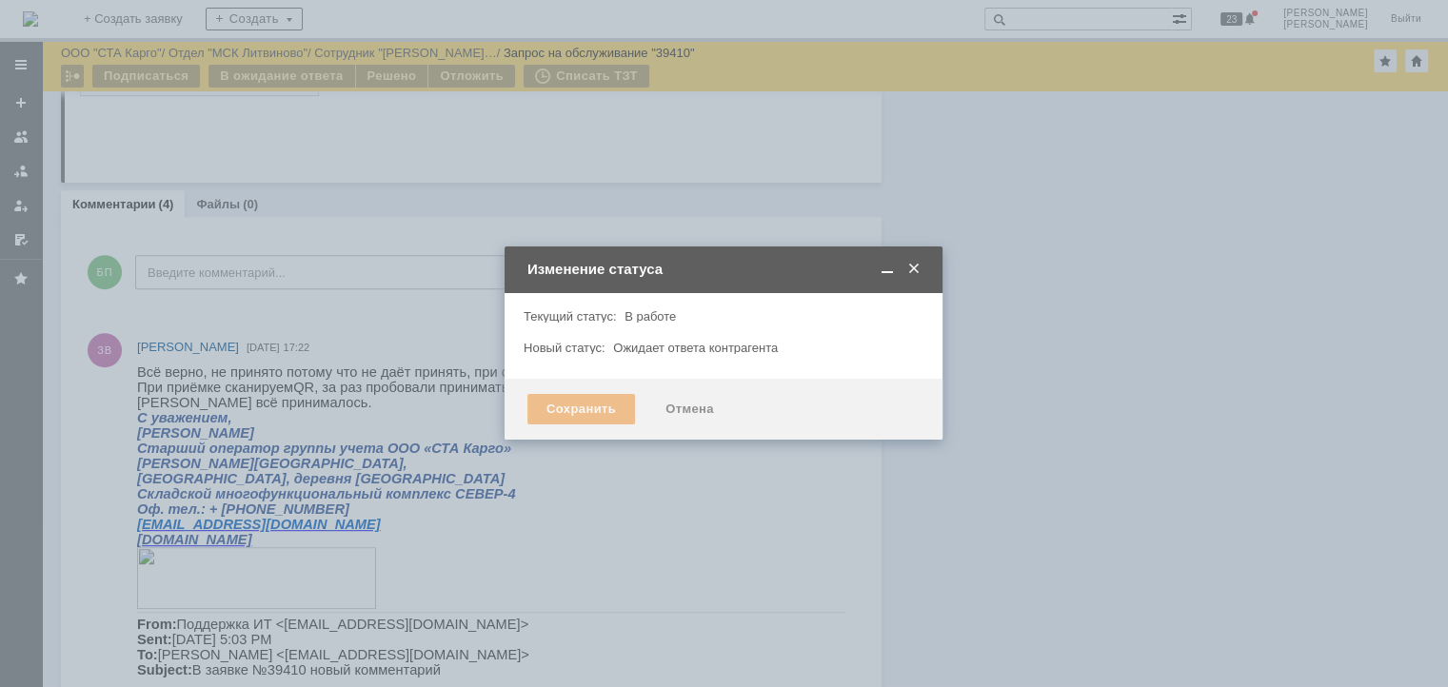
click at [682, 412] on div "Отмена" at bounding box center [689, 409] width 87 height 30
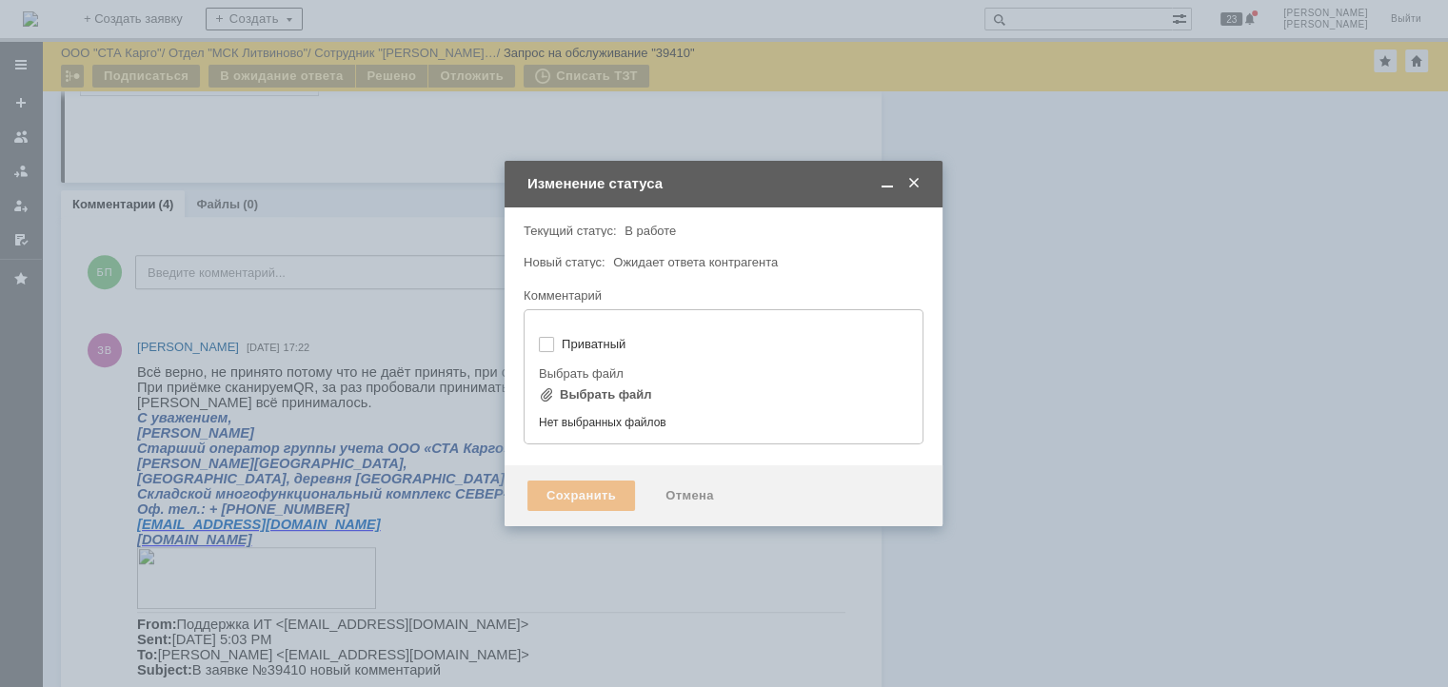
type input "[не указано]"
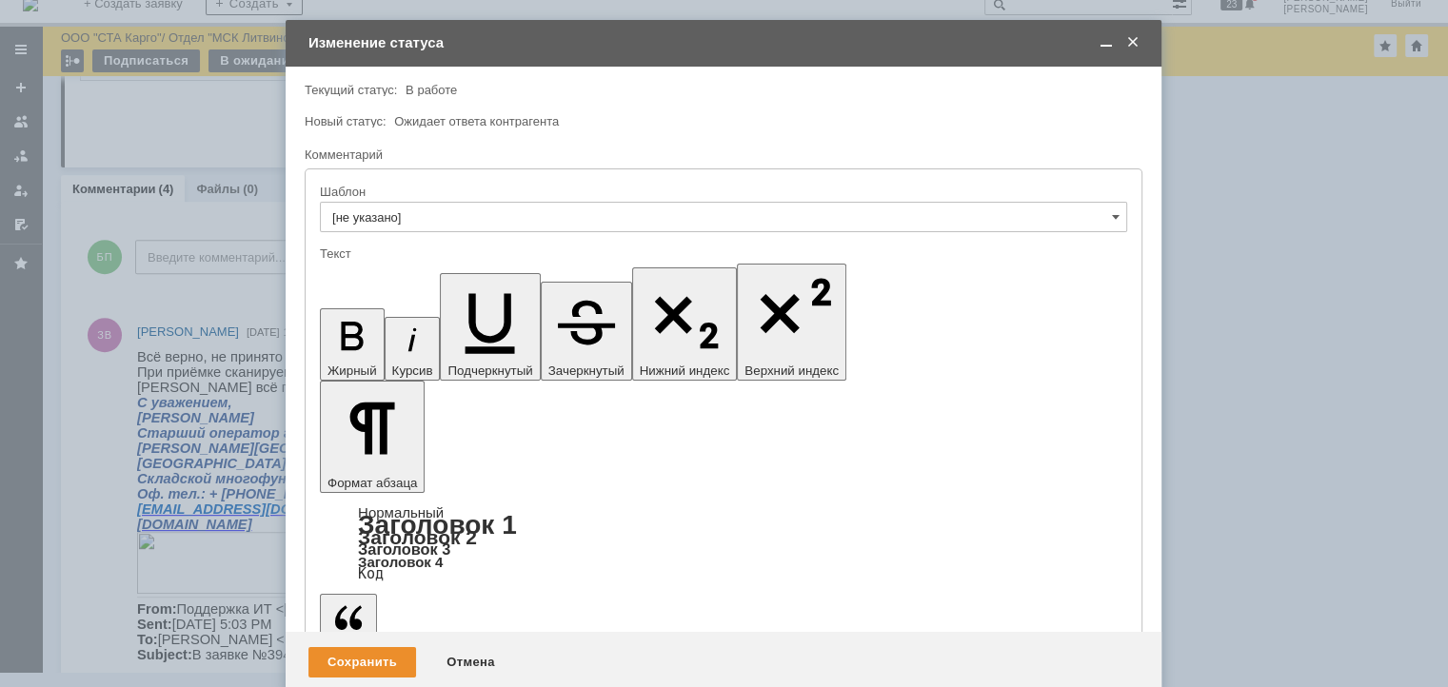
scroll to position [0, 0]
click at [371, 647] on div "Сохранить" at bounding box center [362, 662] width 108 height 30
